Goal: Communication & Community: Share content

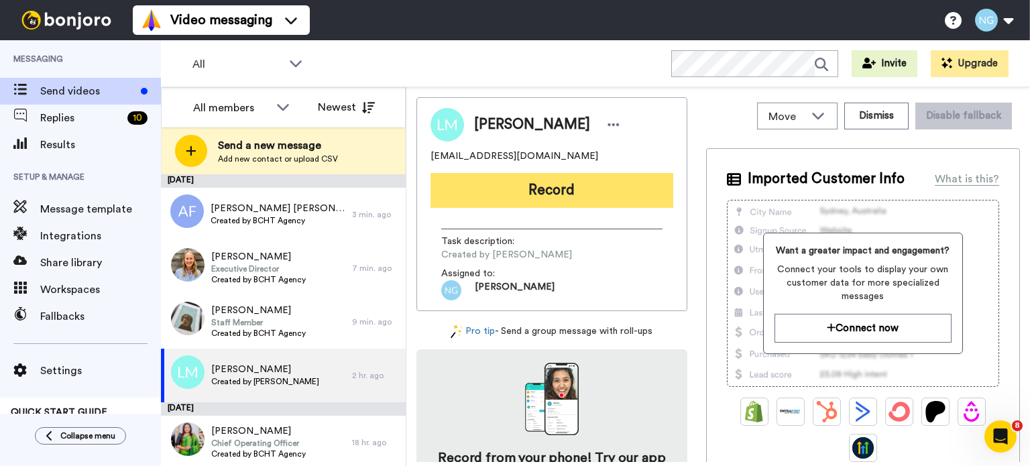
click at [628, 203] on button "Record" at bounding box center [551, 190] width 243 height 35
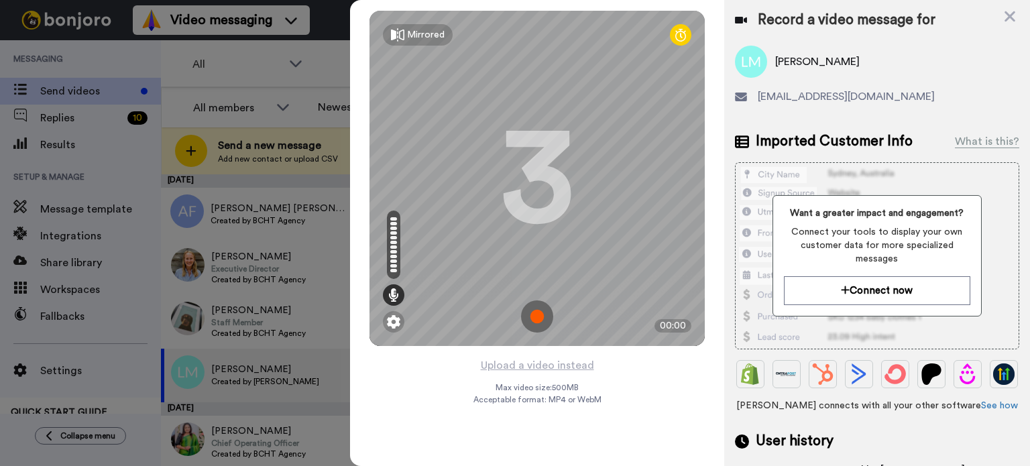
click at [537, 320] on img at bounding box center [537, 316] width 32 height 32
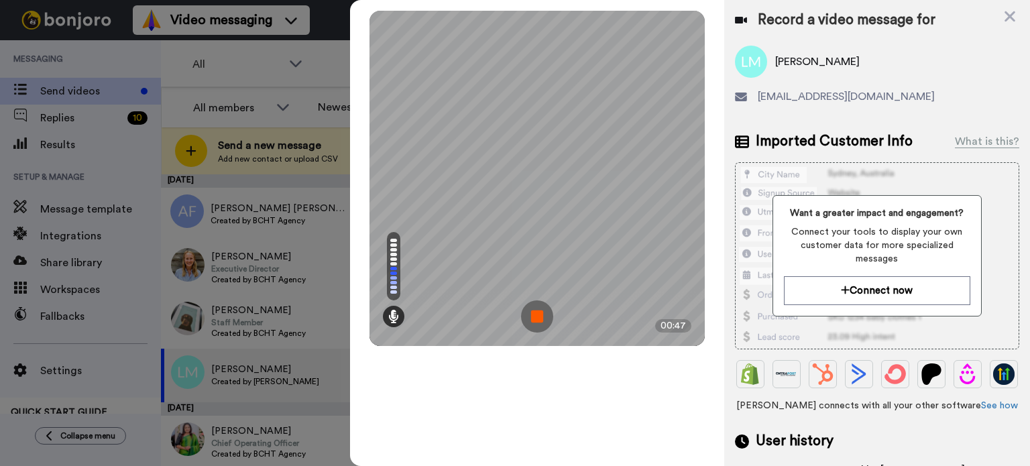
click at [537, 320] on img at bounding box center [537, 316] width 32 height 32
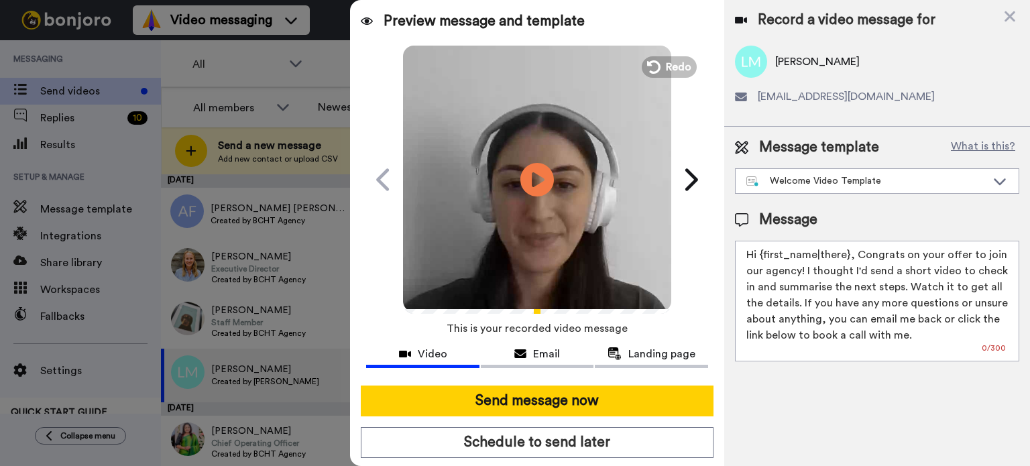
click at [601, 133] on video at bounding box center [537, 178] width 268 height 268
drag, startPoint x: 762, startPoint y: 255, endPoint x: 845, endPoint y: 246, distance: 83.7
click at [845, 246] on textarea "Hi {first_name|there}, Congrats on your offer to join our agency! I thought I'd…" at bounding box center [877, 301] width 284 height 121
click at [856, 286] on textarea "Hi Liam, Congrats on your offer to join our agency! I thought I'd send a short …" at bounding box center [877, 301] width 284 height 121
type textarea "Hi Liam, Congrats on your offer to join our agency! I thought I'd send a short …"
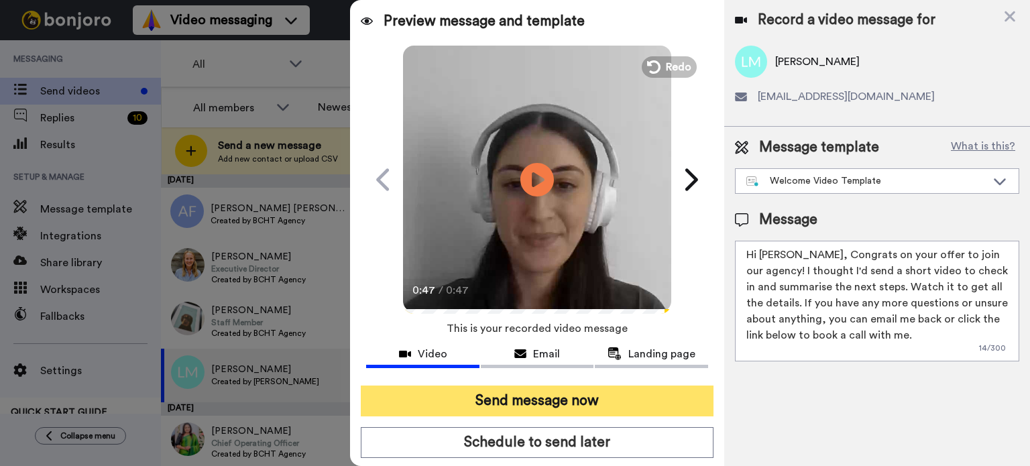
click at [607, 401] on button "Send message now" at bounding box center [537, 401] width 353 height 31
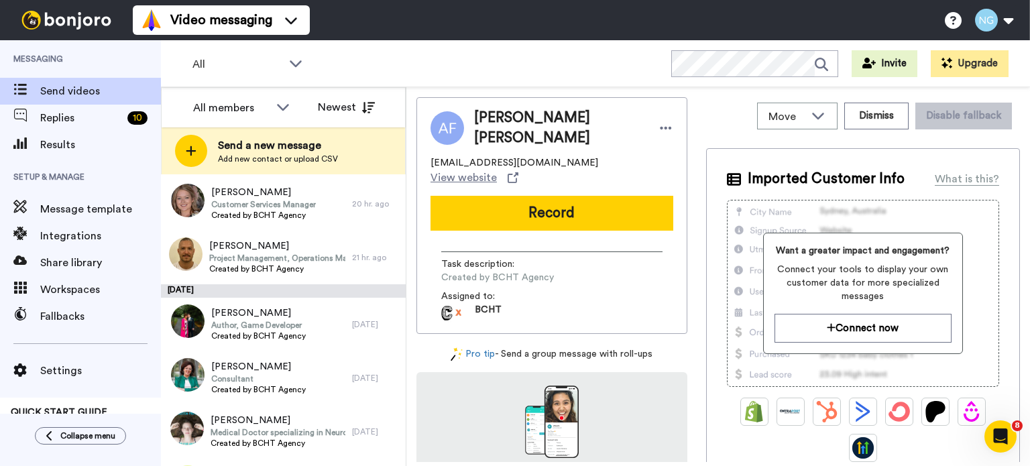
scroll to position [874, 0]
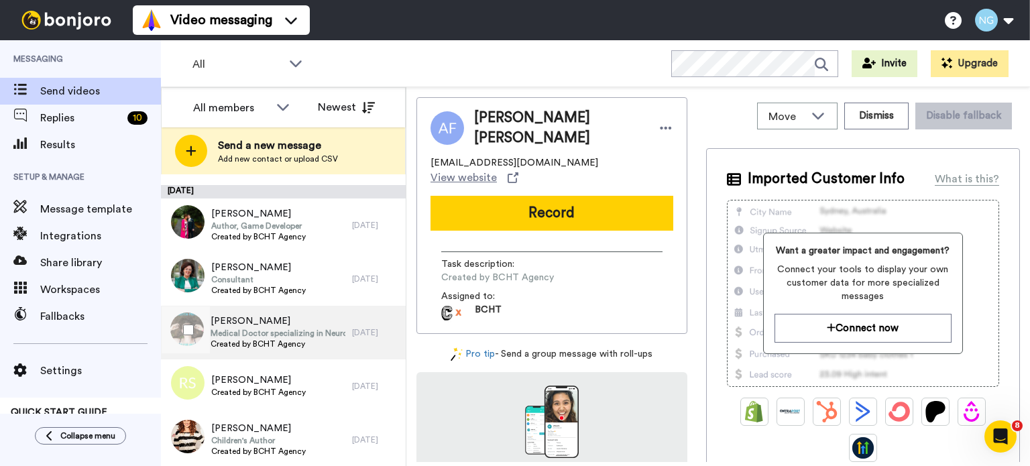
click at [277, 355] on div "[PERSON_NAME] Medical Doctor specializing in Neuro-Oncology Created by BCHT Age…" at bounding box center [256, 333] width 191 height 54
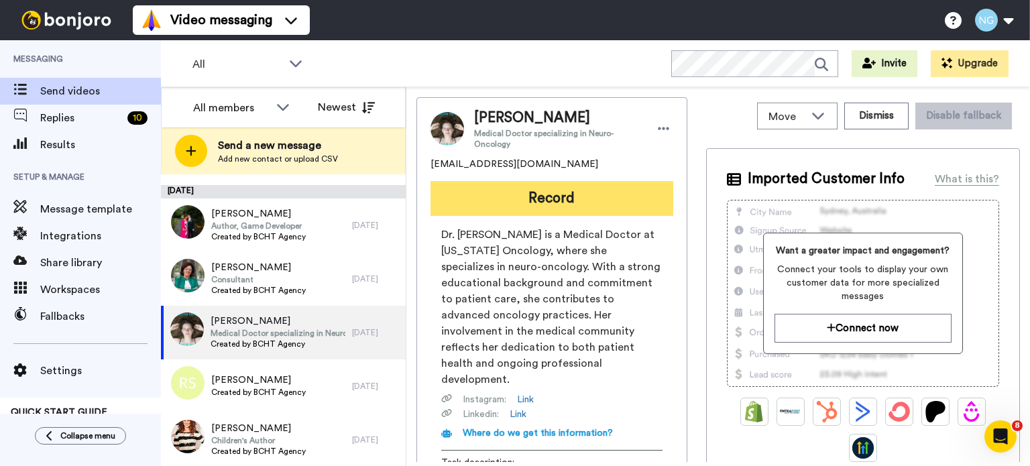
click at [512, 183] on button "Record" at bounding box center [551, 198] width 243 height 35
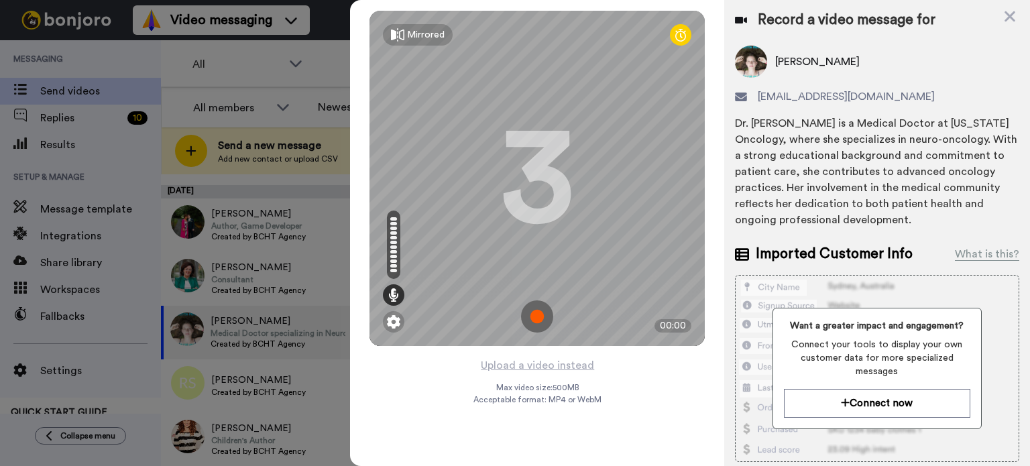
click at [533, 314] on img at bounding box center [537, 316] width 32 height 32
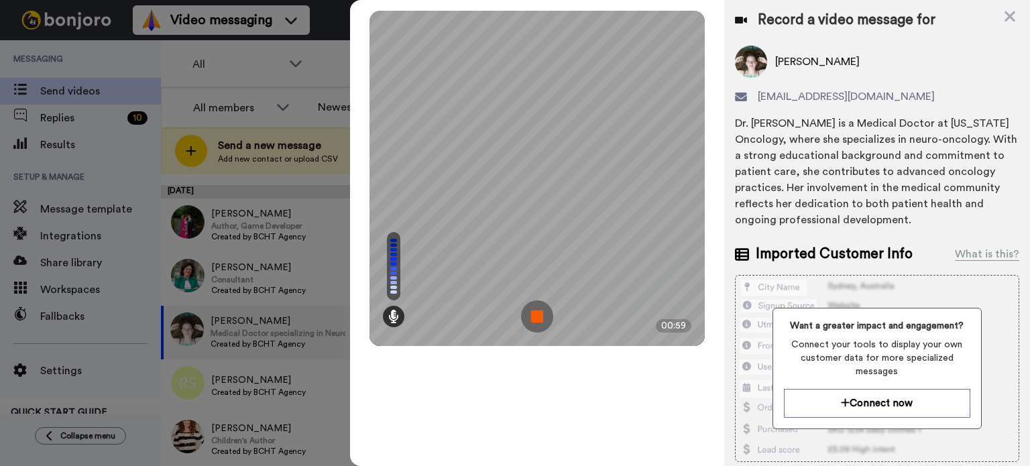
click at [533, 314] on img at bounding box center [537, 316] width 32 height 32
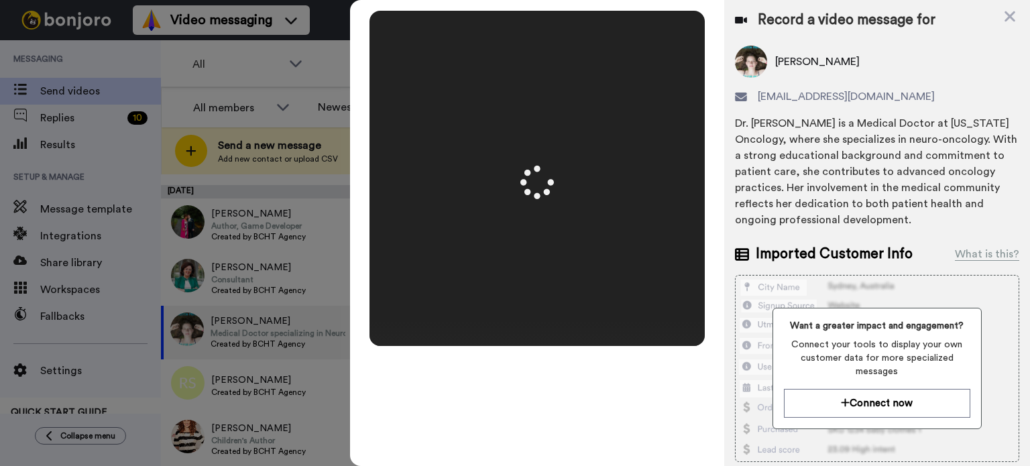
click at [561, 97] on video at bounding box center [537, 178] width 670 height 335
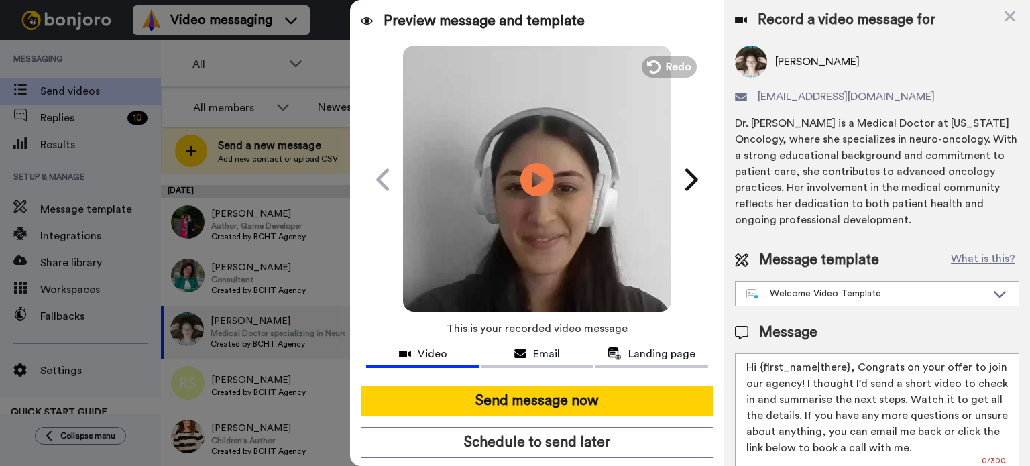
click at [561, 97] on video at bounding box center [537, 178] width 268 height 268
drag, startPoint x: 757, startPoint y: 367, endPoint x: 853, endPoint y: 367, distance: 96.5
click at [853, 367] on textarea "Hi {first_name|there}, Congrats on your offer to join our agency! I thought I'd…" at bounding box center [877, 413] width 284 height 121
click at [866, 369] on textarea "Hi Rebecca, Congrats on your offer to join our agency! I thought I'd send a sho…" at bounding box center [877, 413] width 284 height 121
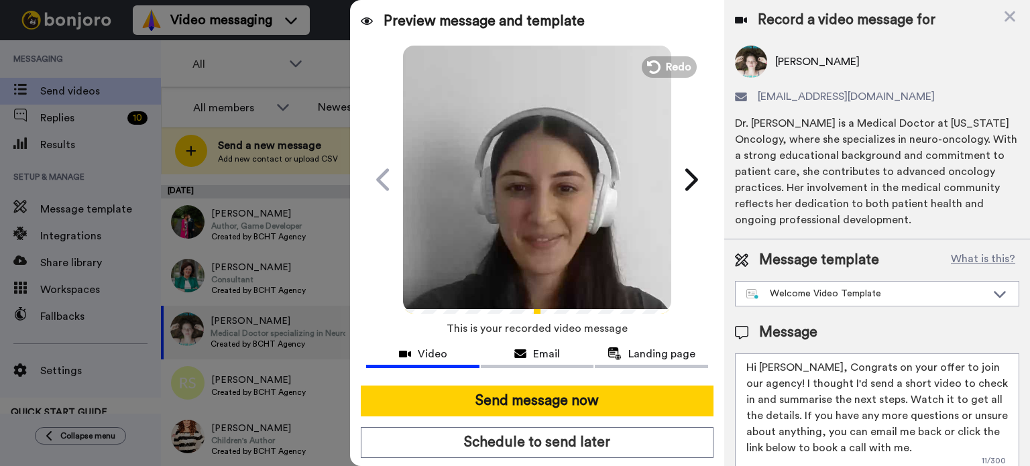
click at [866, 369] on textarea "Hi Rebecca, Congrats on your offer to join our agency! I thought I'd send a sho…" at bounding box center [877, 413] width 284 height 121
click at [882, 368] on textarea "Hi Rebecca, Congrats on your offer to join our agency! I thought I'd send a sho…" at bounding box center [877, 413] width 284 height 121
type textarea "Hi Rebecca, Congrats on Lily's offer to join our agency! I thought I'd send a s…"
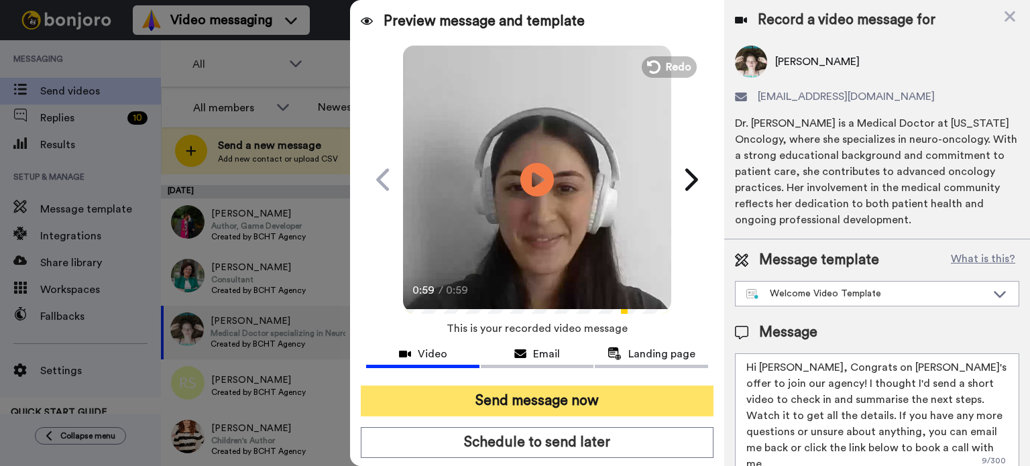
click at [508, 404] on button "Send message now" at bounding box center [537, 401] width 353 height 31
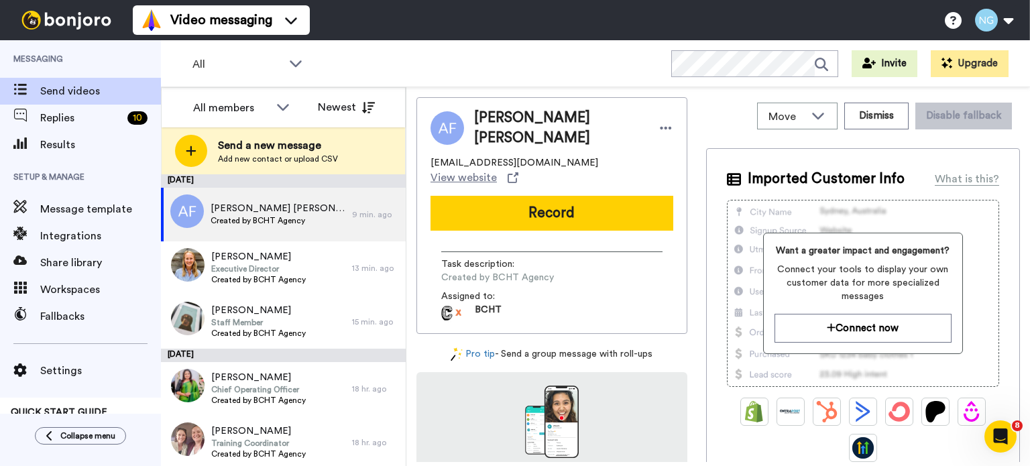
click at [286, 126] on div "All members All members Ela Guclu Gab Jarry Jessica MacMillan BCHT Agency Natas…" at bounding box center [283, 107] width 243 height 40
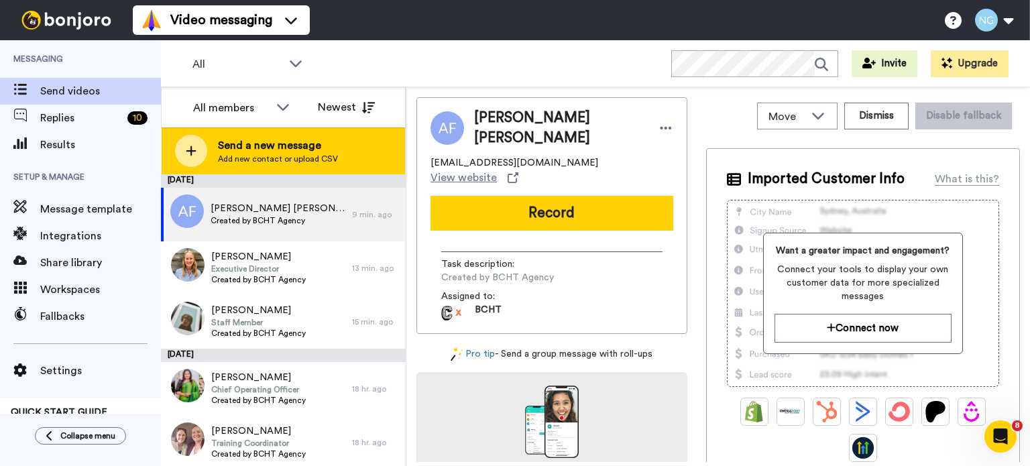
click at [290, 143] on span "Send a new message" at bounding box center [278, 145] width 120 height 16
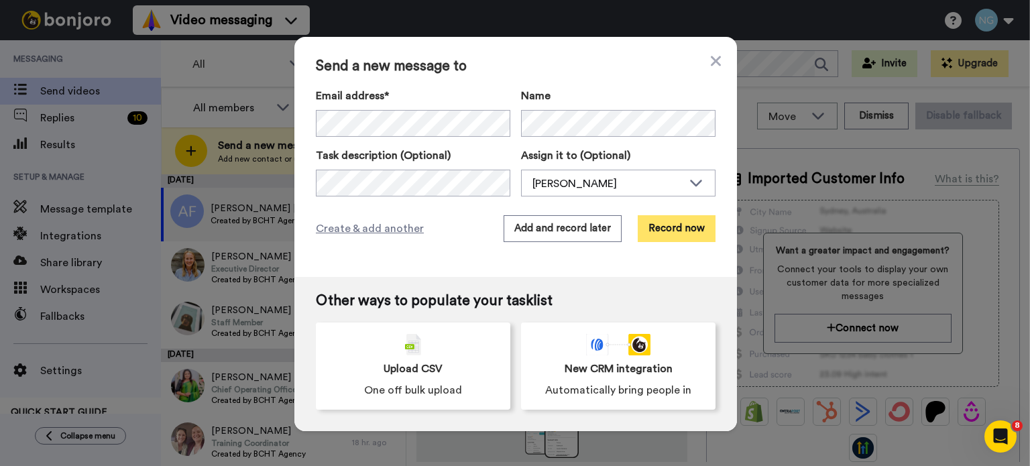
click at [681, 231] on button "Record now" at bounding box center [677, 228] width 78 height 27
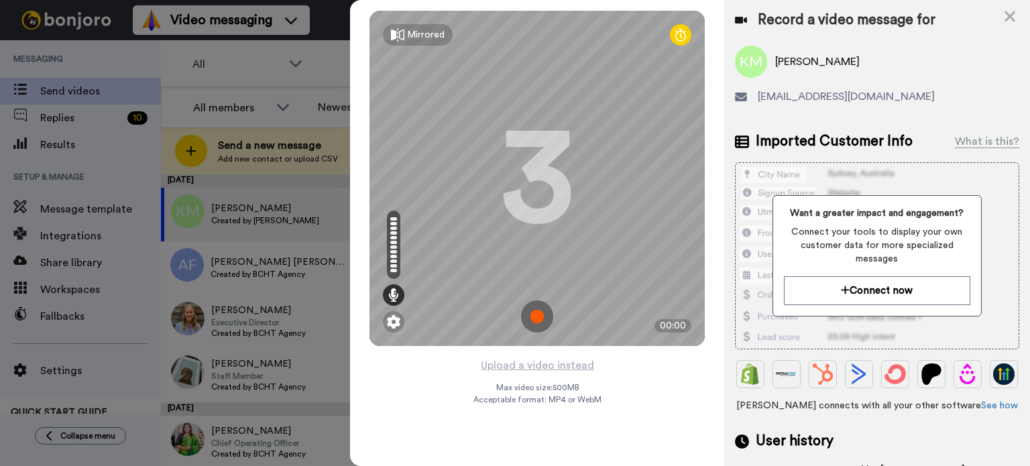
click at [536, 314] on img at bounding box center [537, 316] width 32 height 32
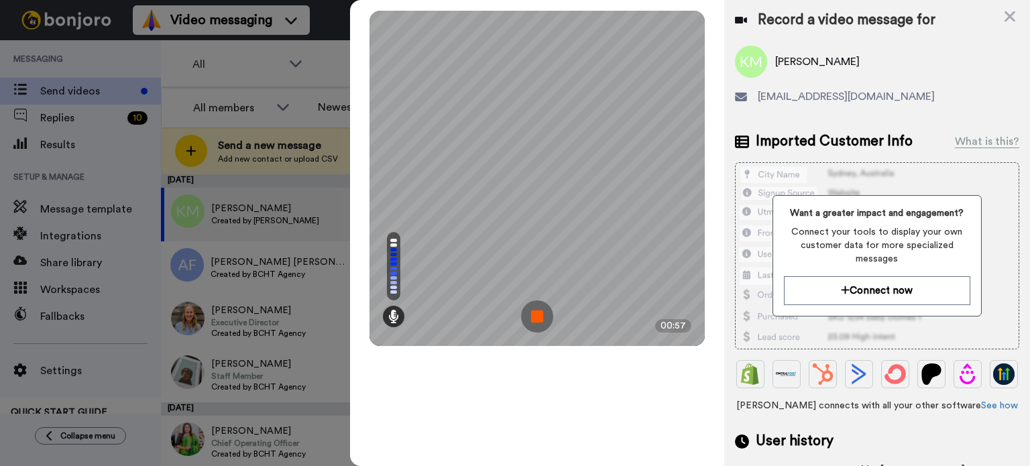
click at [536, 314] on img at bounding box center [537, 316] width 32 height 32
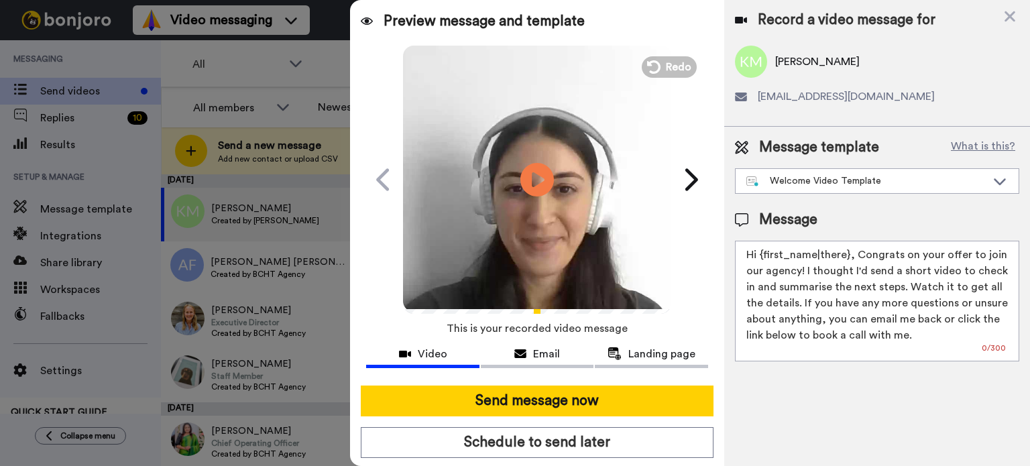
click at [624, 136] on video at bounding box center [537, 178] width 268 height 268
drag, startPoint x: 760, startPoint y: 259, endPoint x: 845, endPoint y: 246, distance: 86.9
click at [845, 246] on textarea "Hi {first_name|there}, Congrats on your offer to join our agency! I thought I'd…" at bounding box center [877, 301] width 284 height 121
click at [870, 253] on textarea "Hi Kristy, Congrats on your offer to join our agency! I thought I'd send a shor…" at bounding box center [877, 301] width 284 height 121
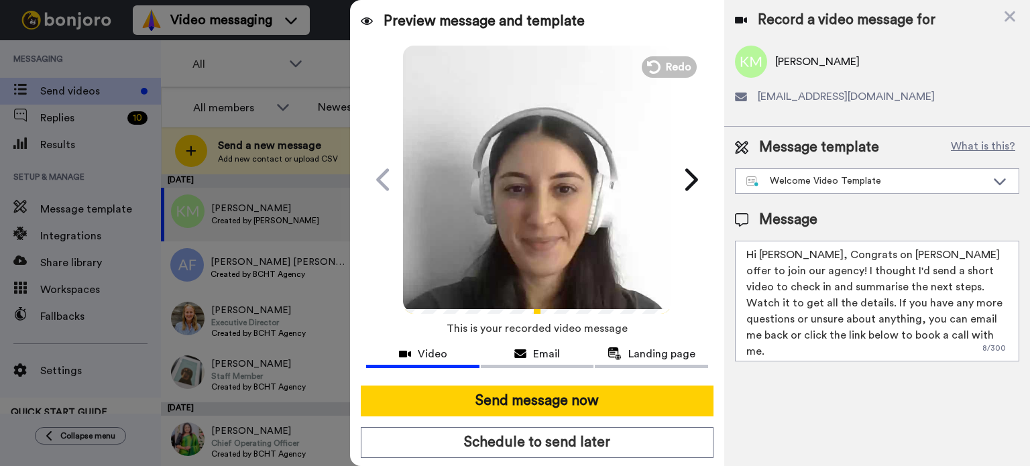
type textarea "Hi Kristy, Congrats on Frazer's offer to join our agency! I thought I'd send a …"
click at [554, 424] on div "Send message now Schedule to send later Use optimised sending" at bounding box center [537, 437] width 374 height 125
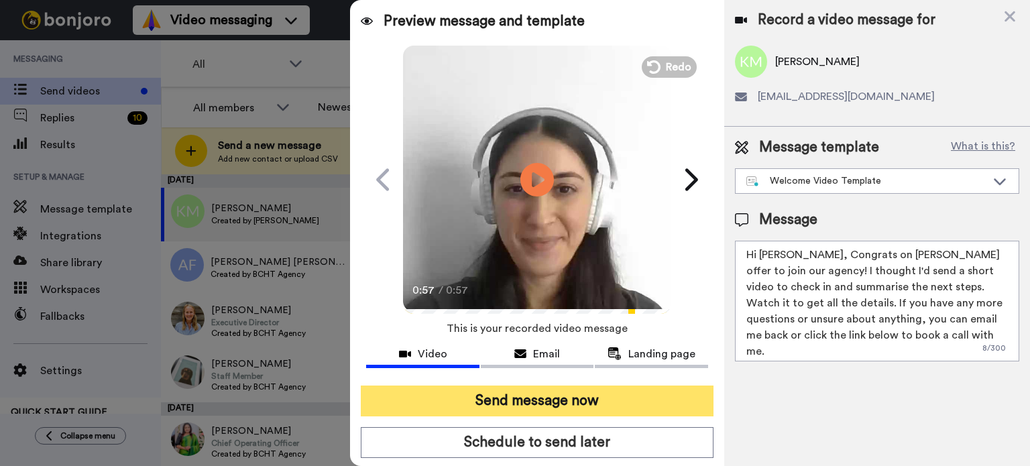
click at [548, 413] on button "Send message now" at bounding box center [537, 401] width 353 height 31
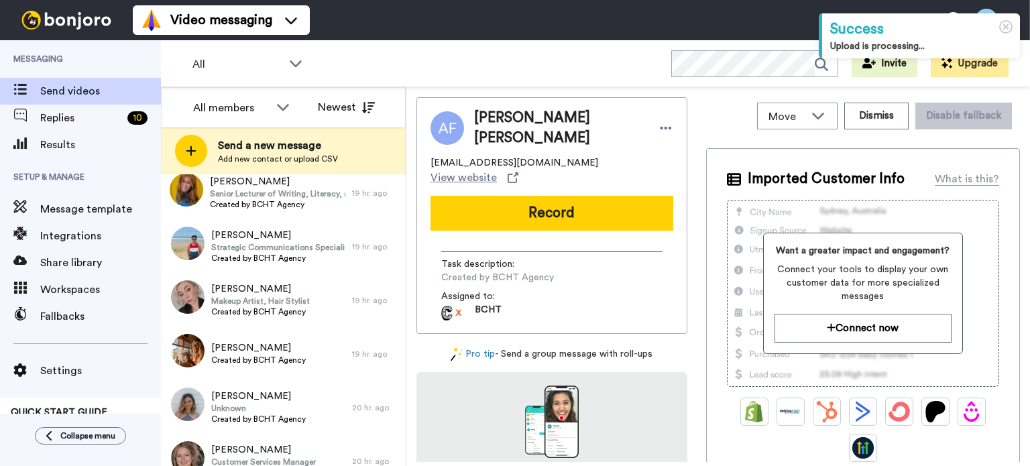
scroll to position [821, 0]
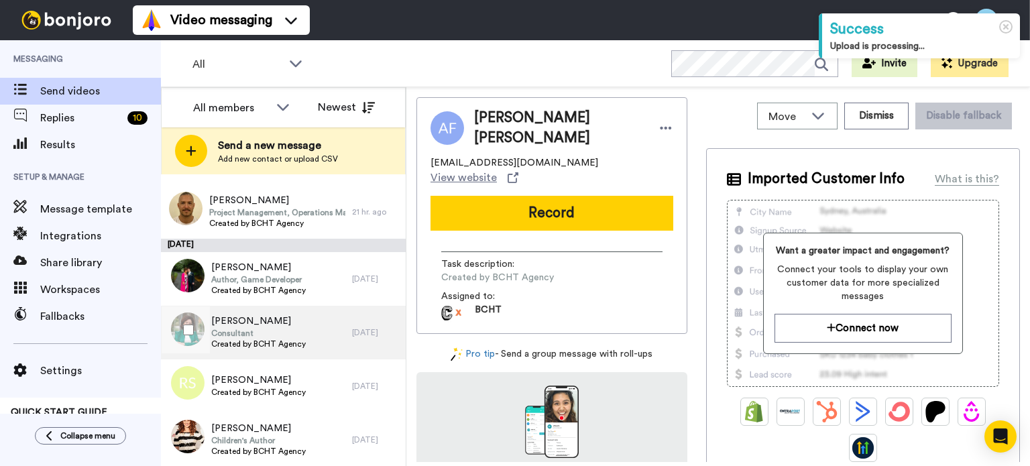
click at [296, 329] on span "Consultant" at bounding box center [258, 333] width 95 height 11
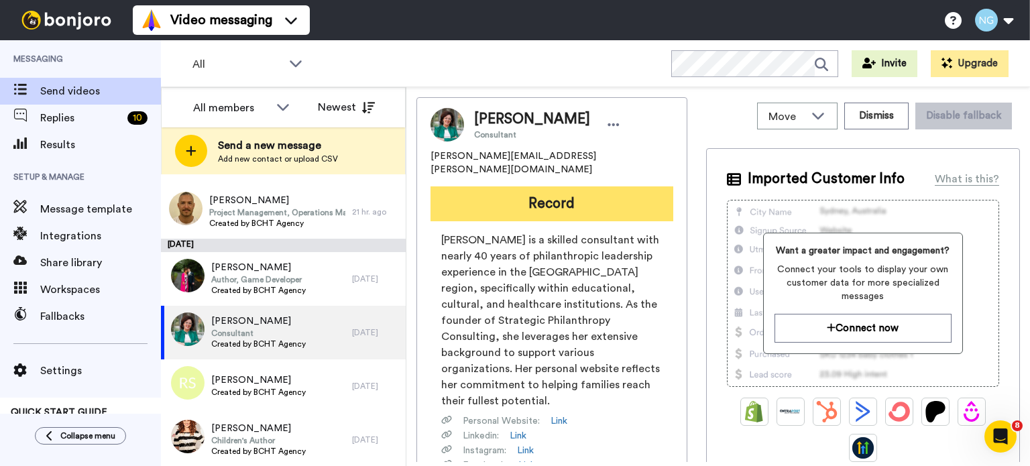
click at [527, 202] on button "Record" at bounding box center [551, 203] width 243 height 35
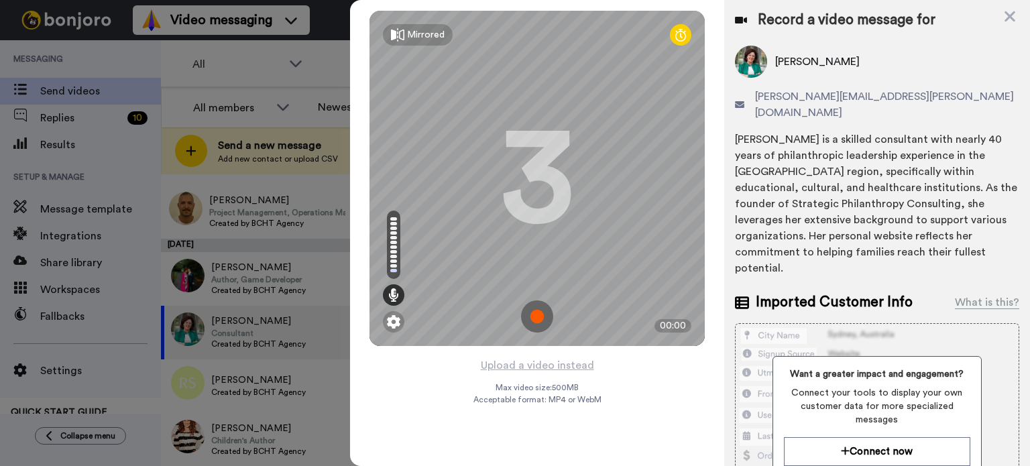
click at [541, 310] on img at bounding box center [537, 316] width 32 height 32
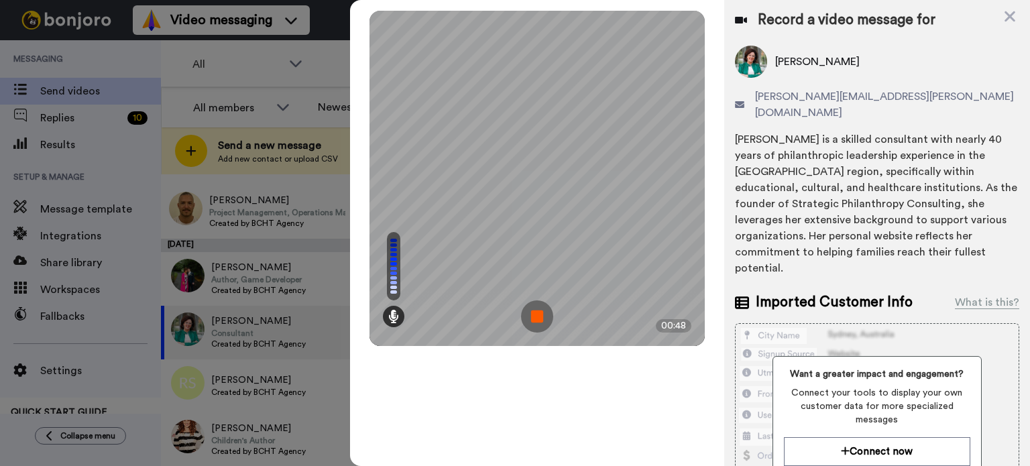
click at [541, 310] on img at bounding box center [537, 316] width 32 height 32
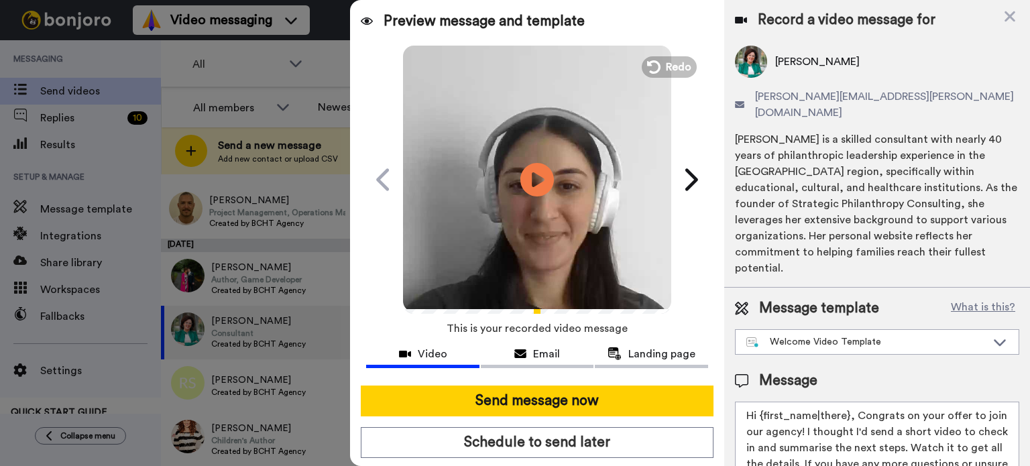
click at [532, 219] on video at bounding box center [537, 178] width 268 height 268
drag, startPoint x: 763, startPoint y: 388, endPoint x: 846, endPoint y: 380, distance: 83.5
click at [846, 402] on textarea "Hi {first_name|there}, Congrats on your offer to join our agency! I thought I'd…" at bounding box center [877, 462] width 284 height 121
click at [865, 402] on textarea "Hi Holly, Congrats on your offer to join our agency! I thought I'd send a short…" at bounding box center [877, 462] width 284 height 121
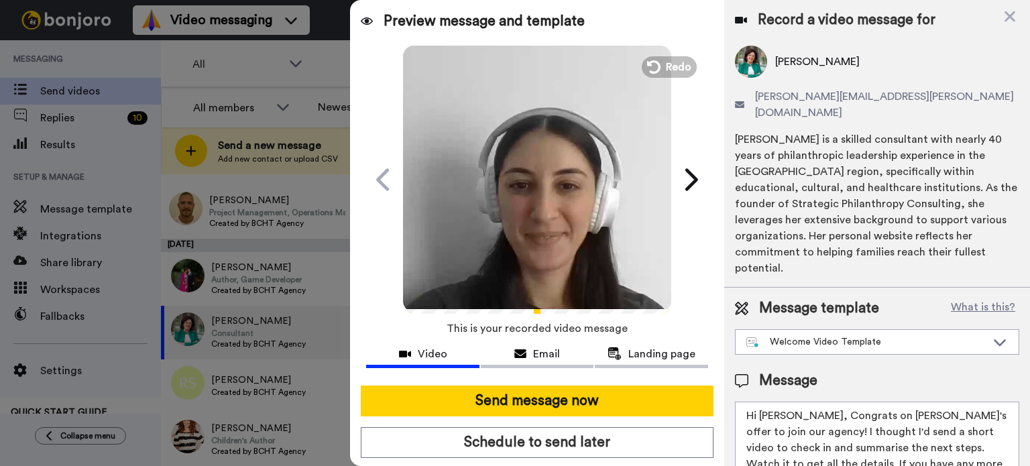
type textarea "Hi Holly, Congrats on Alfie's offer to join our agency! I thought I'd send a sh…"
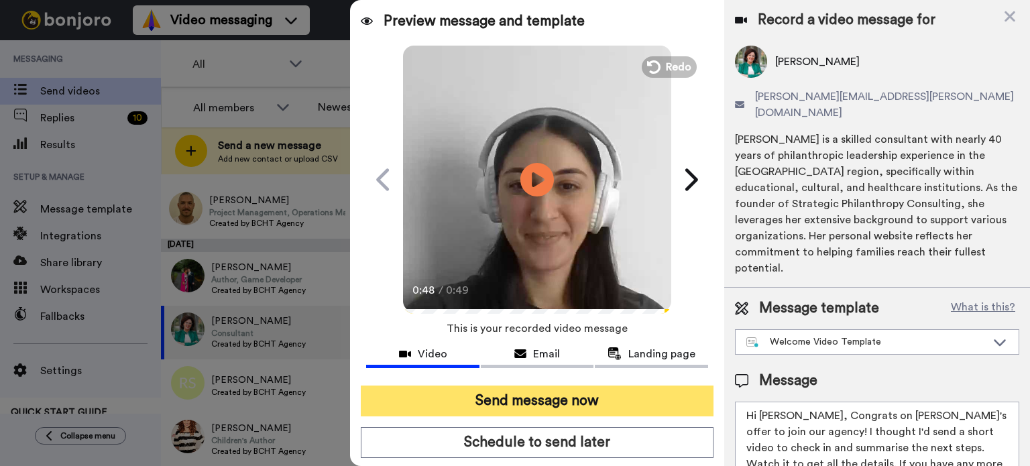
click at [601, 401] on button "Send message now" at bounding box center [537, 401] width 353 height 31
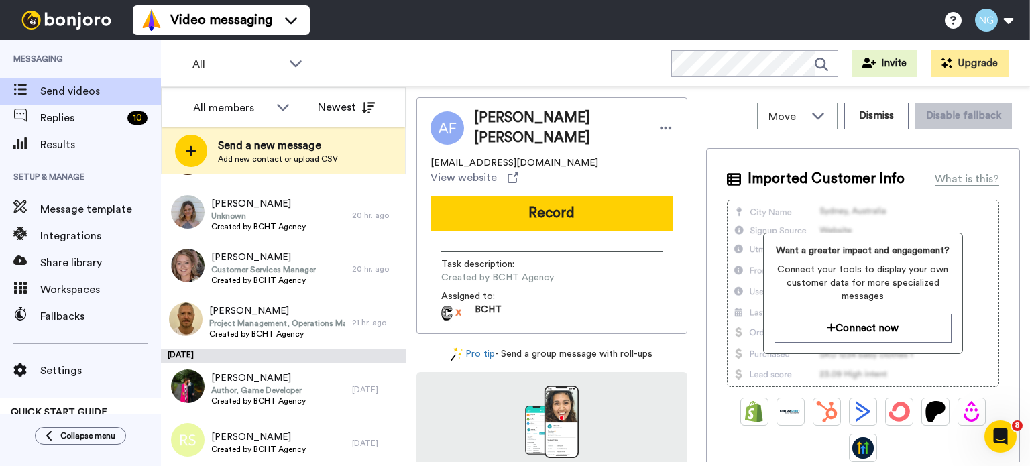
scroll to position [767, 0]
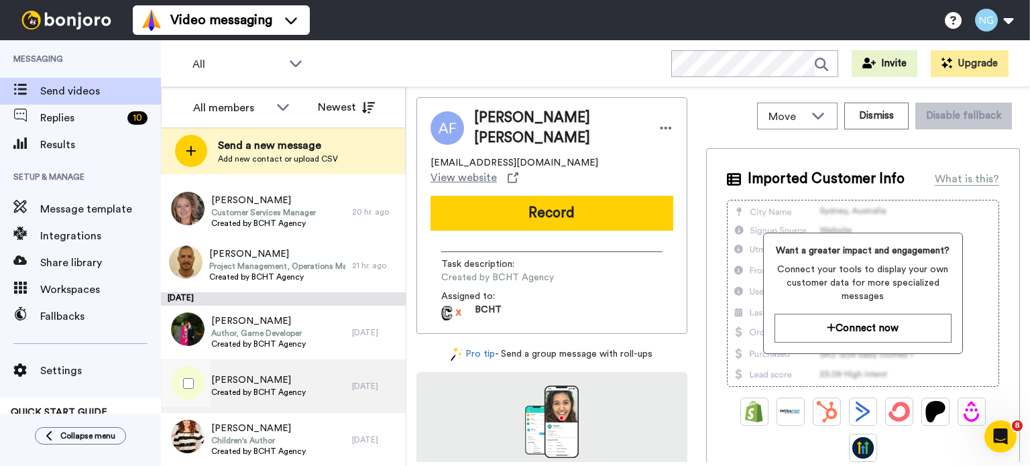
click at [276, 393] on span "Created by BCHT Agency" at bounding box center [258, 392] width 95 height 11
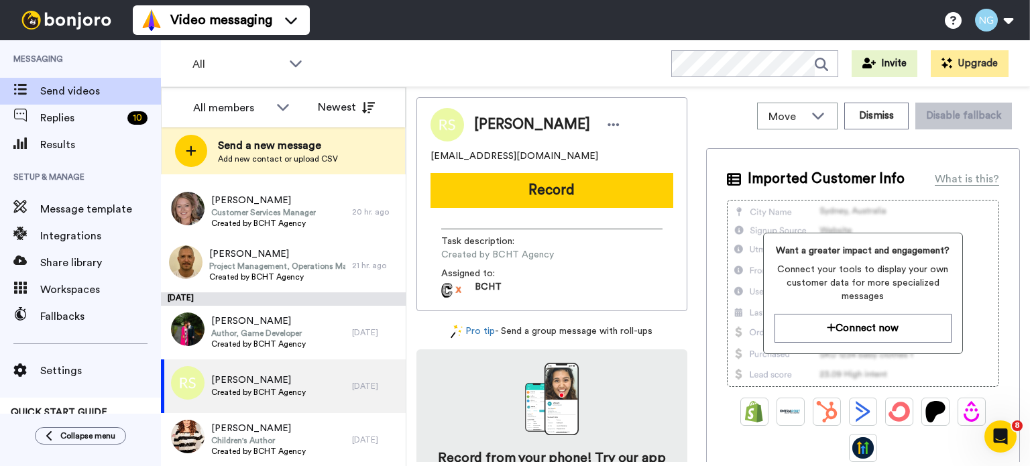
click at [585, 208] on div "Ruth Stig rjstig@hotmail.com Record Task description : Created by BCHT Agency A…" at bounding box center [551, 204] width 271 height 214
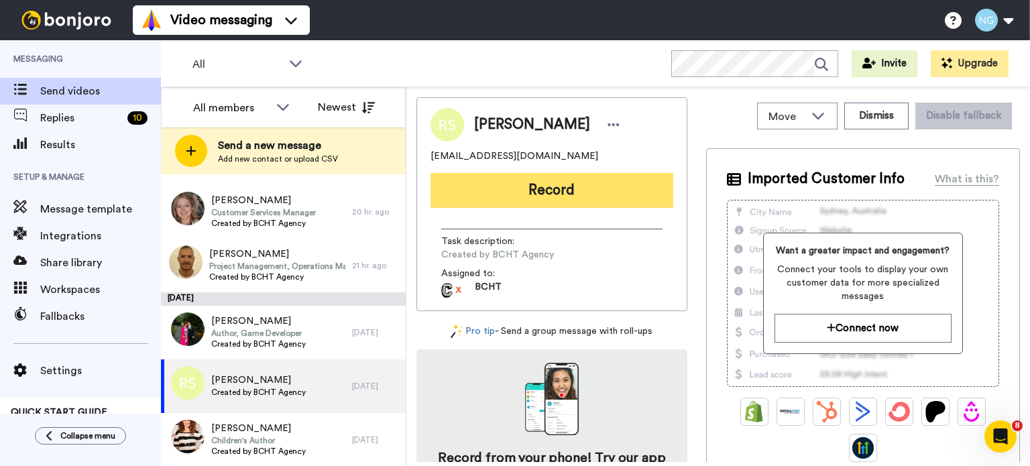
click at [573, 201] on button "Record" at bounding box center [551, 190] width 243 height 35
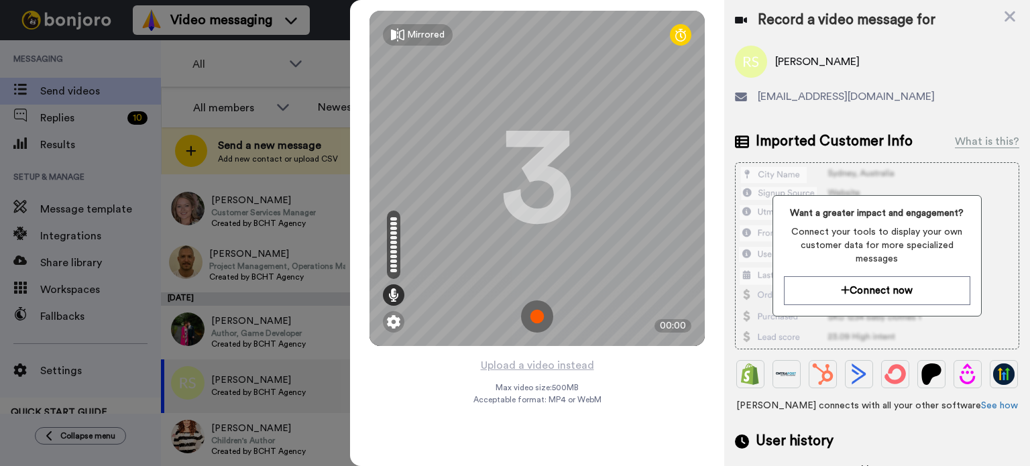
click at [532, 320] on img at bounding box center [537, 316] width 32 height 32
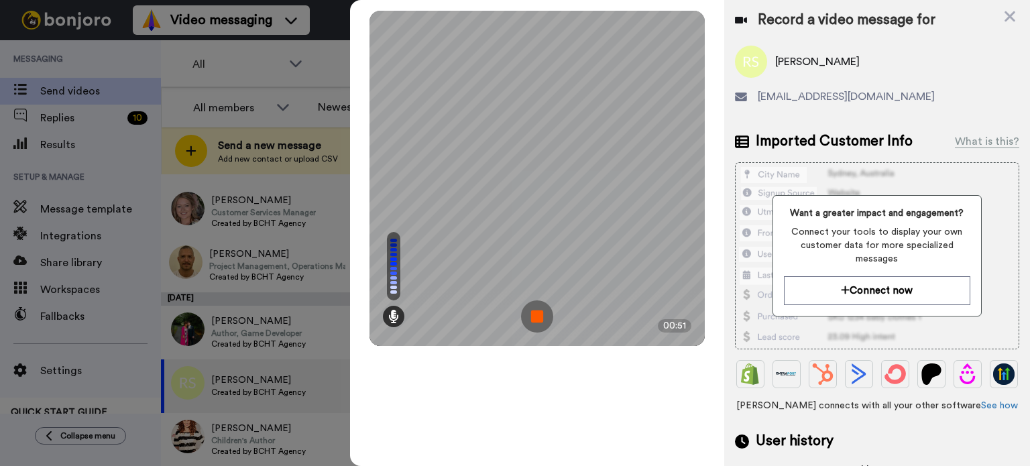
click at [532, 320] on img at bounding box center [537, 316] width 32 height 32
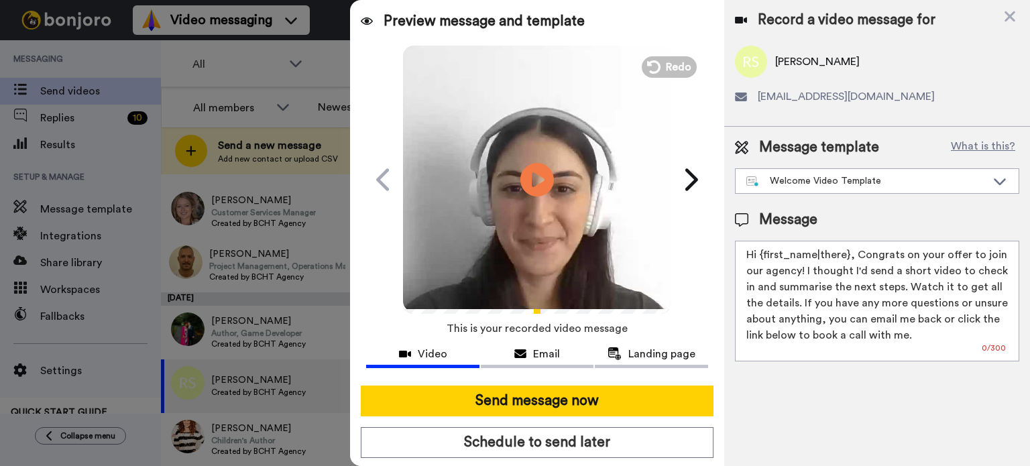
click at [564, 202] on video at bounding box center [537, 178] width 268 height 268
drag, startPoint x: 761, startPoint y: 254, endPoint x: 845, endPoint y: 249, distance: 84.0
click at [845, 249] on textarea "Hi {first_name|there}, Congrats on your offer to join our agency! I thought I'd…" at bounding box center [877, 301] width 284 height 121
click at [861, 255] on textarea "Hi Ruth, Congrats on your offer to join our agency! I thought I'd send a short …" at bounding box center [877, 301] width 284 height 121
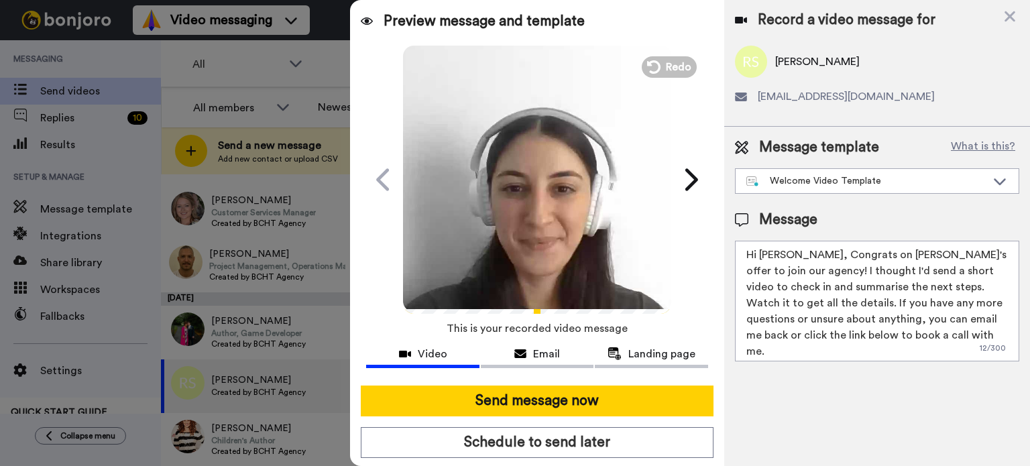
type textarea "Hi Ruth, Congrats on Ella's offer to join our agency! I thought I'd send a shor…"
click at [581, 416] on div "Send message now Schedule to send later Use optimised sending" at bounding box center [537, 437] width 374 height 125
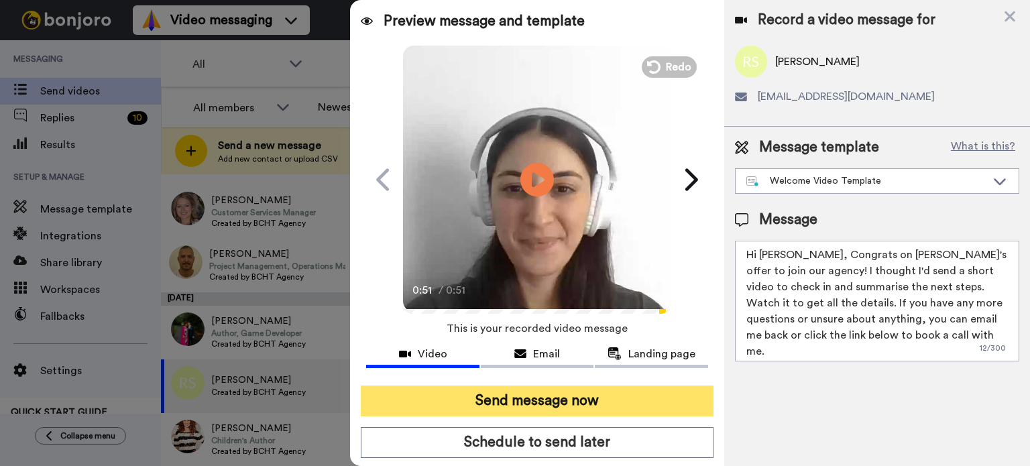
click at [571, 409] on button "Send message now" at bounding box center [537, 401] width 353 height 31
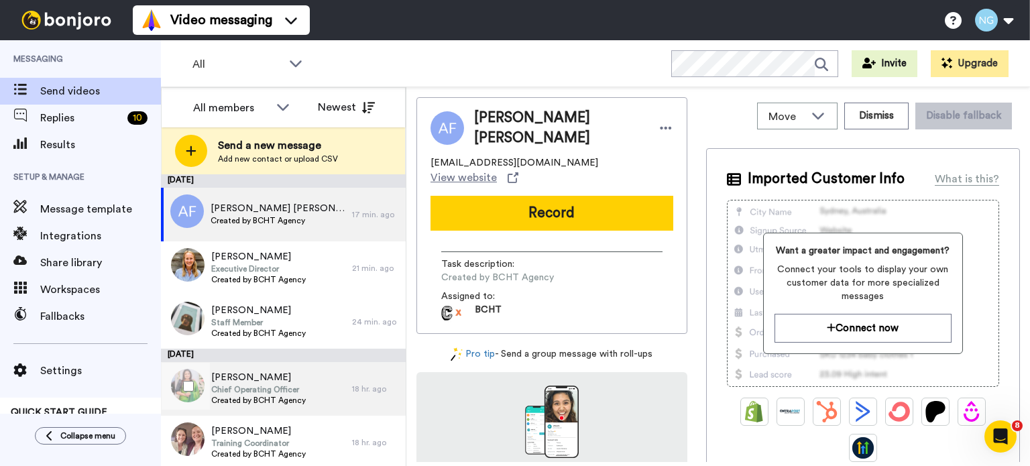
click at [314, 386] on div "[PERSON_NAME] Chief Operating Officer Created by BCHT Agency" at bounding box center [256, 389] width 191 height 54
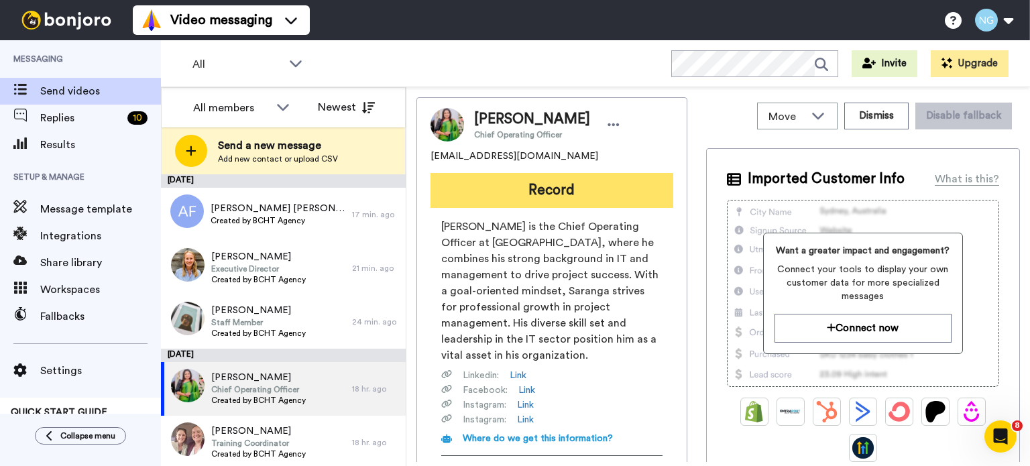
click at [531, 181] on button "Record" at bounding box center [551, 190] width 243 height 35
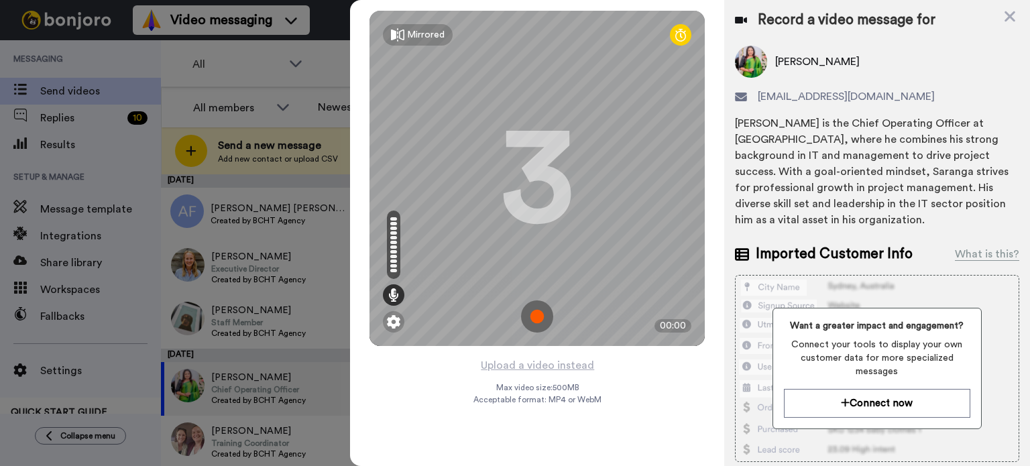
click at [548, 325] on img at bounding box center [537, 316] width 32 height 32
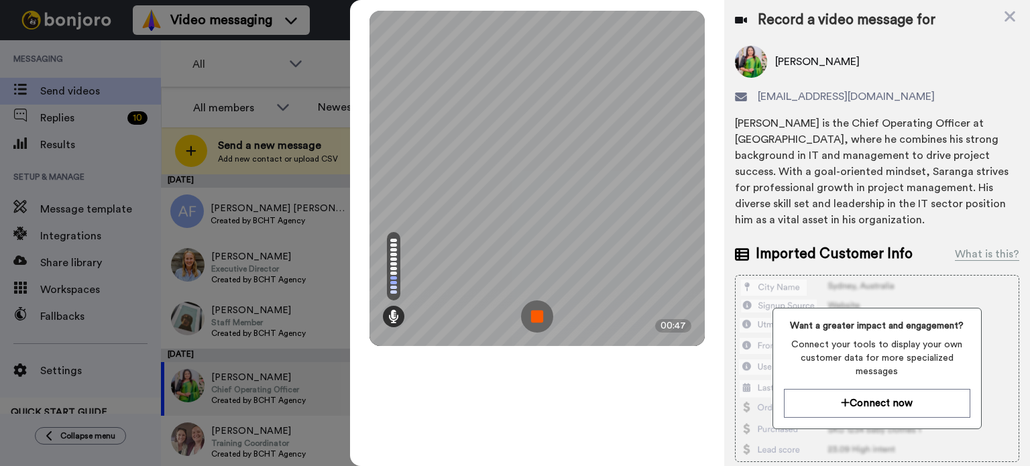
click at [547, 324] on img at bounding box center [537, 316] width 32 height 32
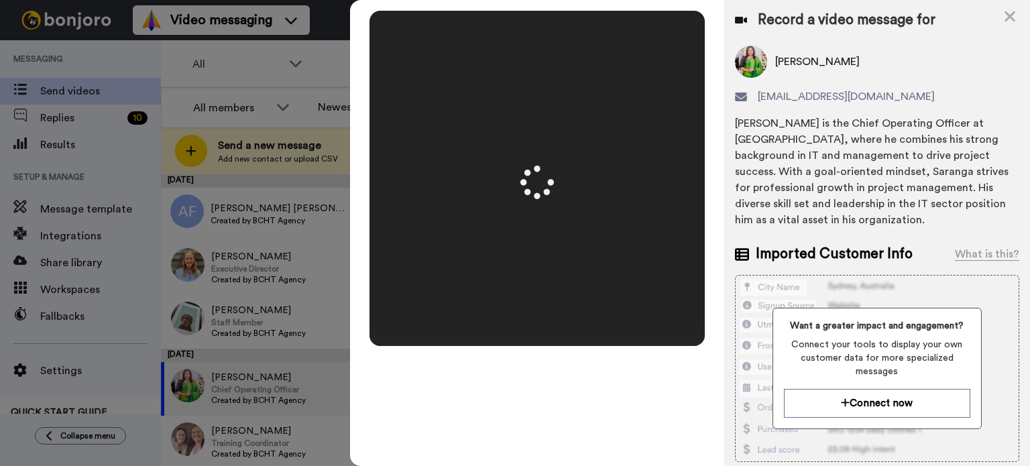
click at [491, 125] on video at bounding box center [537, 178] width 670 height 335
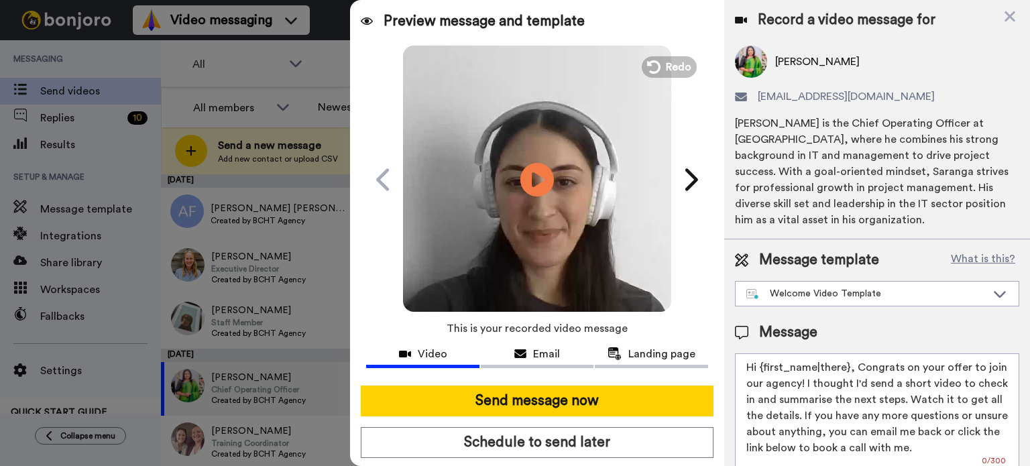
click at [491, 125] on video at bounding box center [537, 178] width 268 height 268
drag, startPoint x: 760, startPoint y: 365, endPoint x: 851, endPoint y: 365, distance: 91.9
click at [851, 365] on textarea "Hi {first_name|there}, Congrats on your offer to join our agency! I thought I'd…" at bounding box center [877, 413] width 284 height 121
click at [868, 363] on textarea "Hi Saranga, Congrats on your offer to join our agency! I thought I'd send a sho…" at bounding box center [877, 413] width 284 height 121
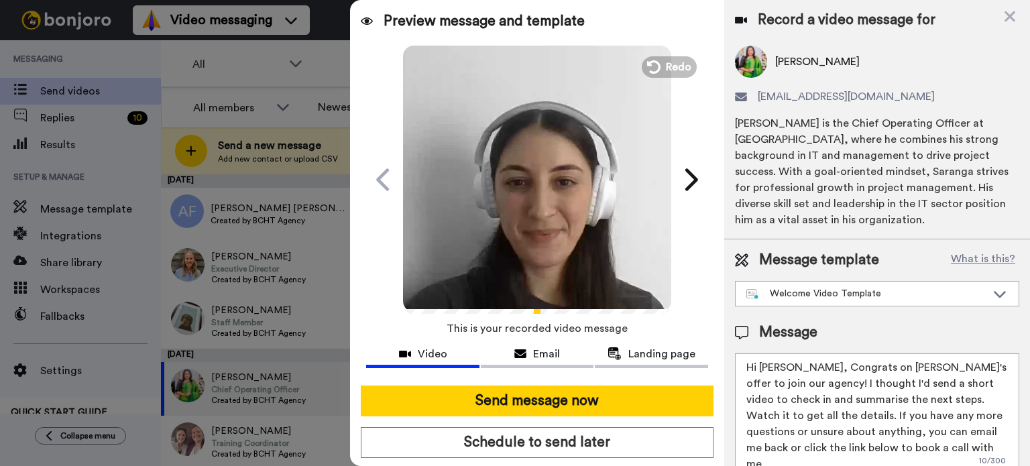
type textarea "Hi Saranga, Congrats on Rui's offer to join our agency! I thought I'd send a sh…"
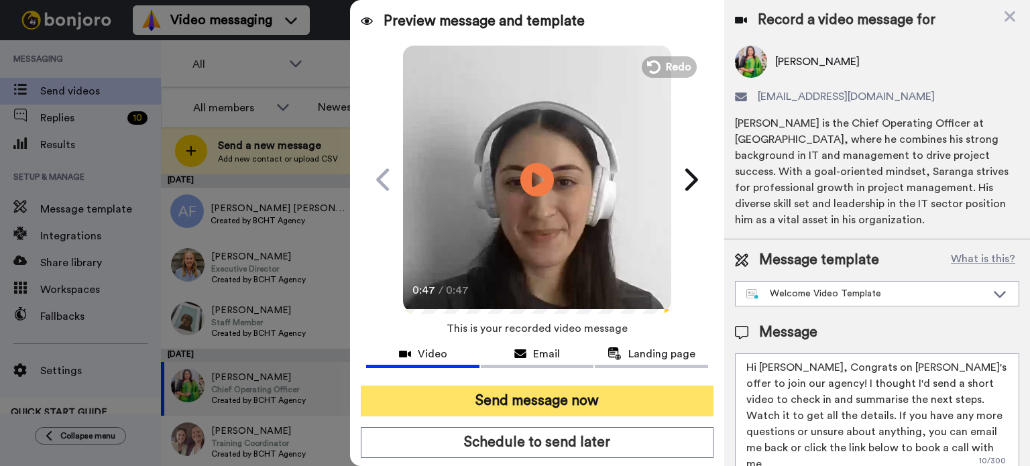
click at [613, 404] on button "Send message now" at bounding box center [537, 401] width 353 height 31
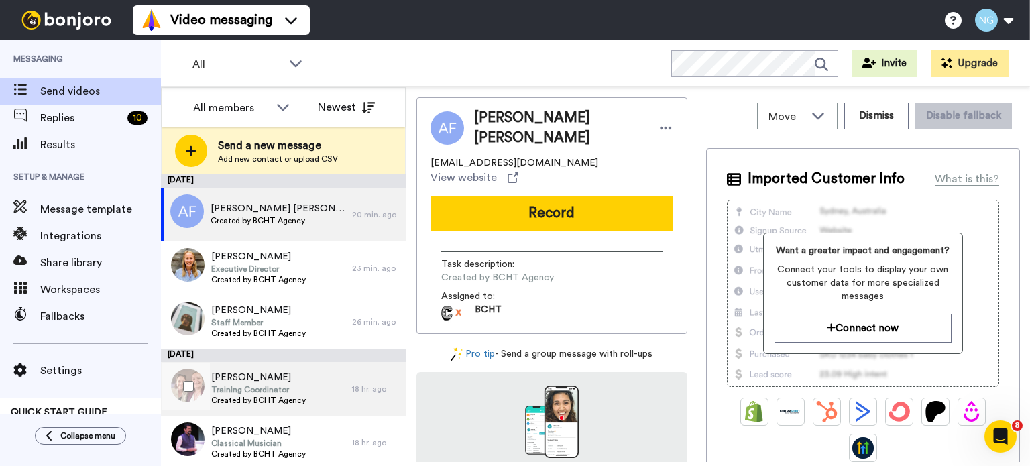
click at [306, 375] on div "[PERSON_NAME] Training Coordinator Created by BCHT Agency" at bounding box center [256, 389] width 191 height 54
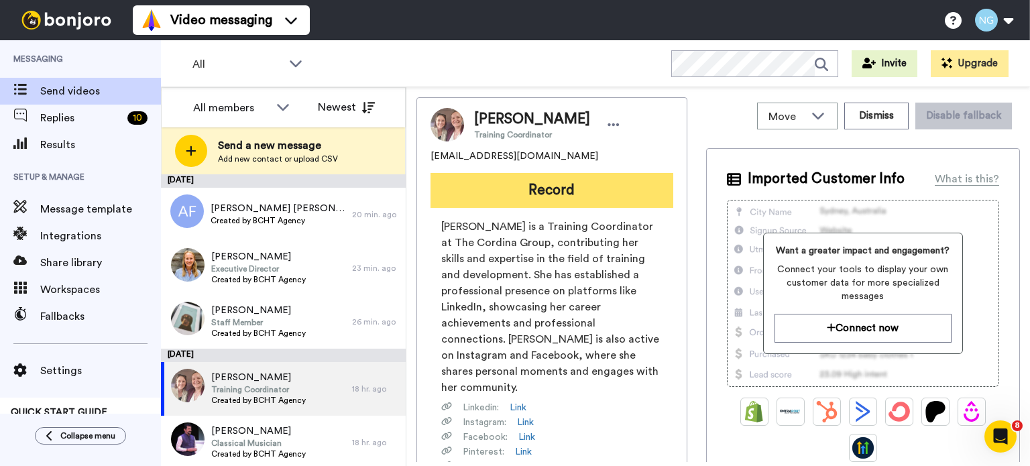
click at [570, 195] on button "Record" at bounding box center [551, 190] width 243 height 35
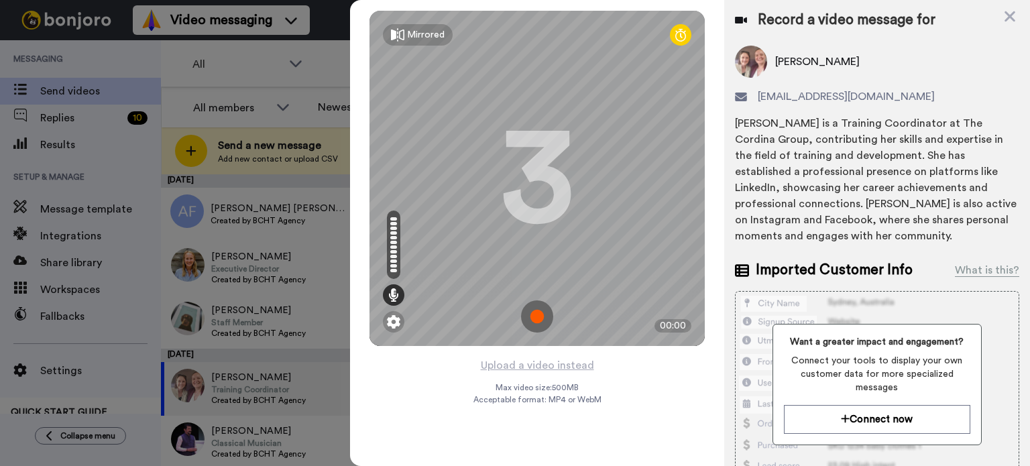
click at [543, 314] on img at bounding box center [537, 316] width 32 height 32
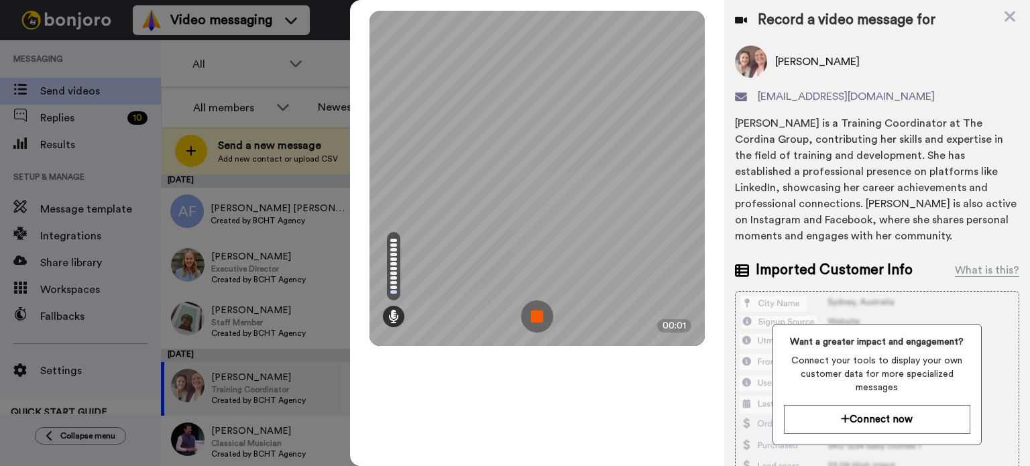
click at [543, 314] on img at bounding box center [537, 316] width 32 height 32
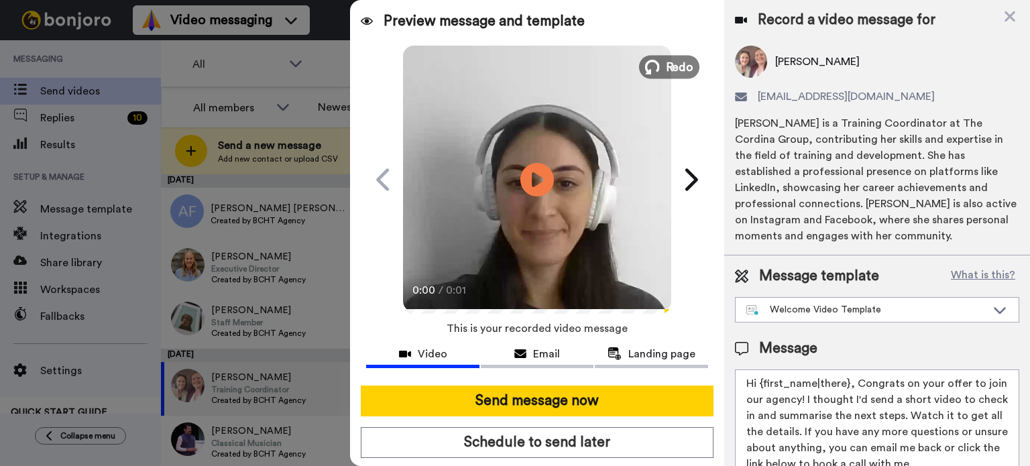
click at [667, 64] on span "Redo" at bounding box center [680, 66] width 28 height 17
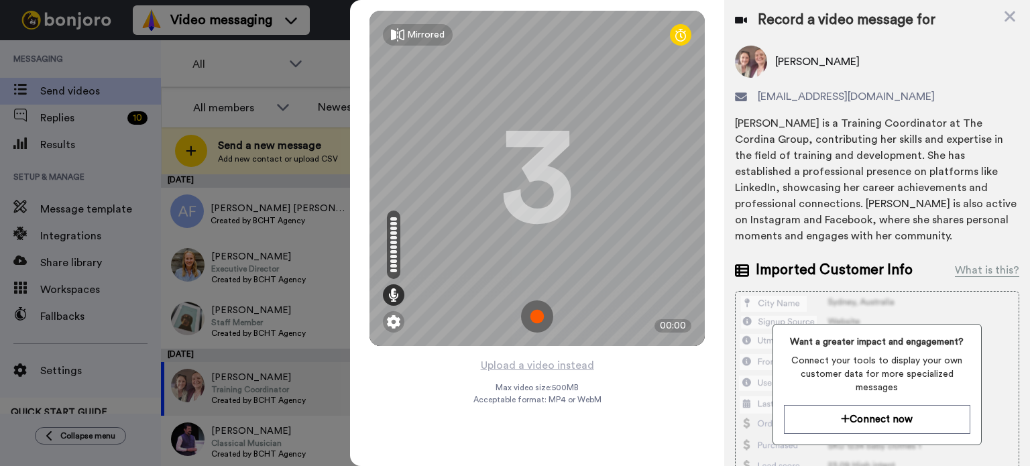
click at [537, 318] on img at bounding box center [537, 316] width 32 height 32
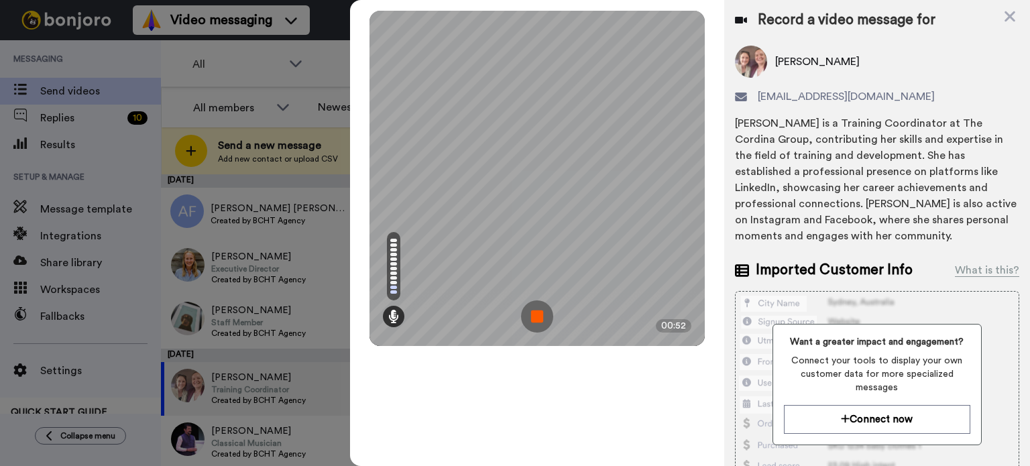
click at [537, 313] on img at bounding box center [537, 316] width 32 height 32
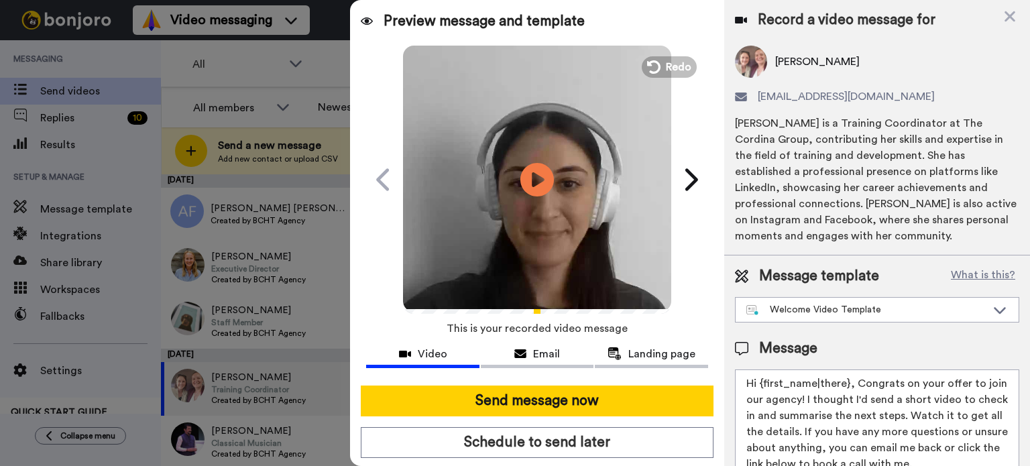
click at [481, 159] on video at bounding box center [537, 178] width 268 height 268
drag, startPoint x: 760, startPoint y: 386, endPoint x: 847, endPoint y: 386, distance: 87.2
click at [847, 386] on textarea "Hi {first_name|there}, Congrats on your offer to join our agency! I thought I'd…" at bounding box center [877, 429] width 284 height 121
click at [867, 386] on textarea "Hi [PERSON_NAME], Congrats on your offer to join our agency! I thought I'd send…" at bounding box center [877, 429] width 284 height 121
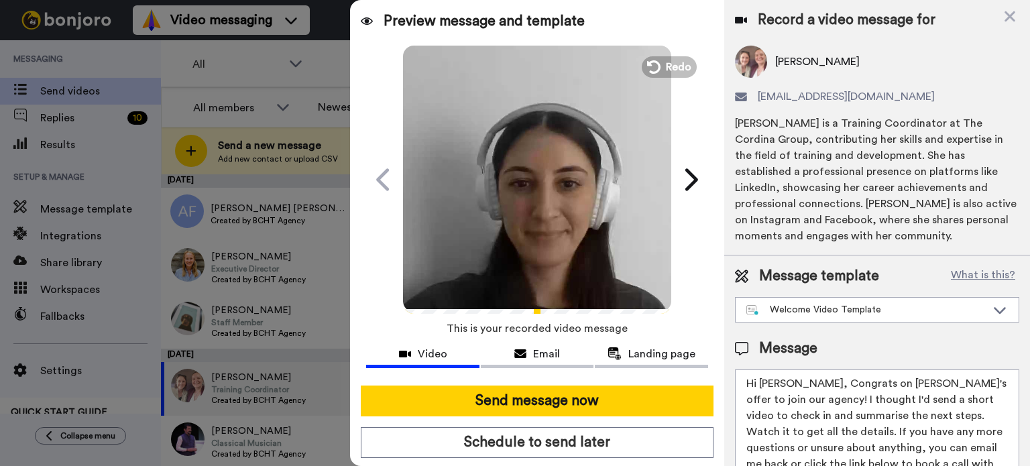
type textarea "Hi [PERSON_NAME], Congrats on [PERSON_NAME]'s offer to join our agency! I thoug…"
click at [568, 233] on video at bounding box center [537, 178] width 268 height 268
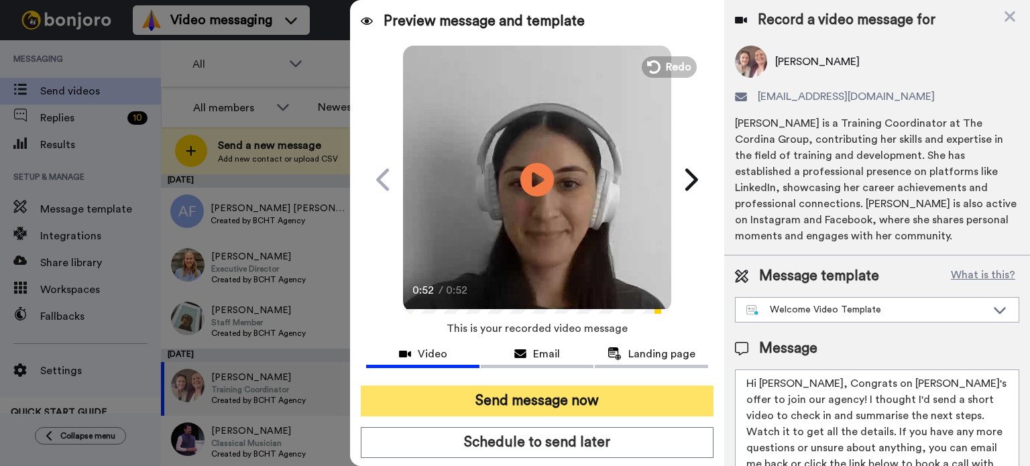
click at [502, 395] on button "Send message now" at bounding box center [537, 401] width 353 height 31
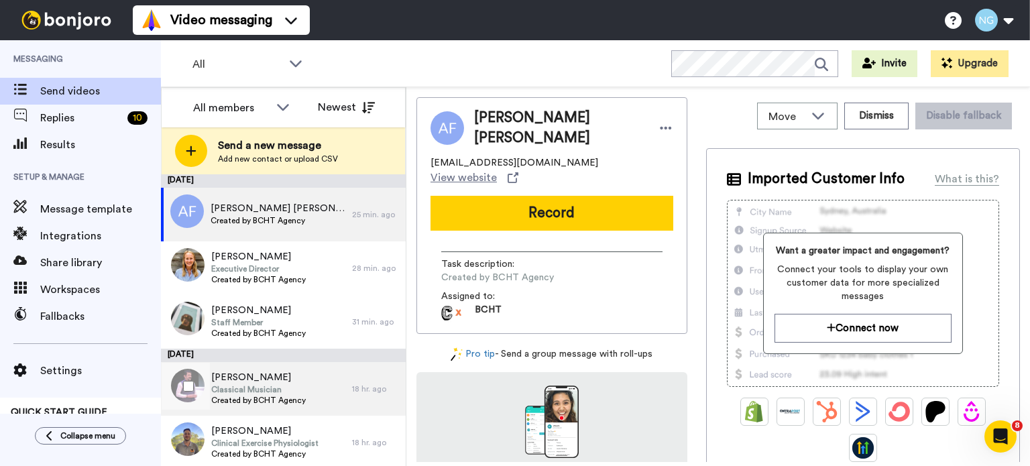
click at [307, 387] on div "[PERSON_NAME] Classical Musician Created by BCHT Agency" at bounding box center [256, 389] width 191 height 54
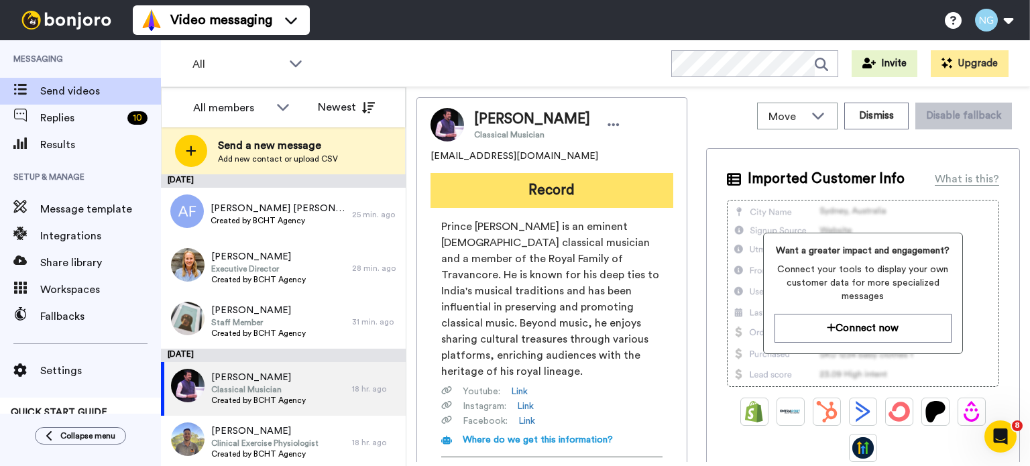
click at [492, 184] on button "Record" at bounding box center [551, 190] width 243 height 35
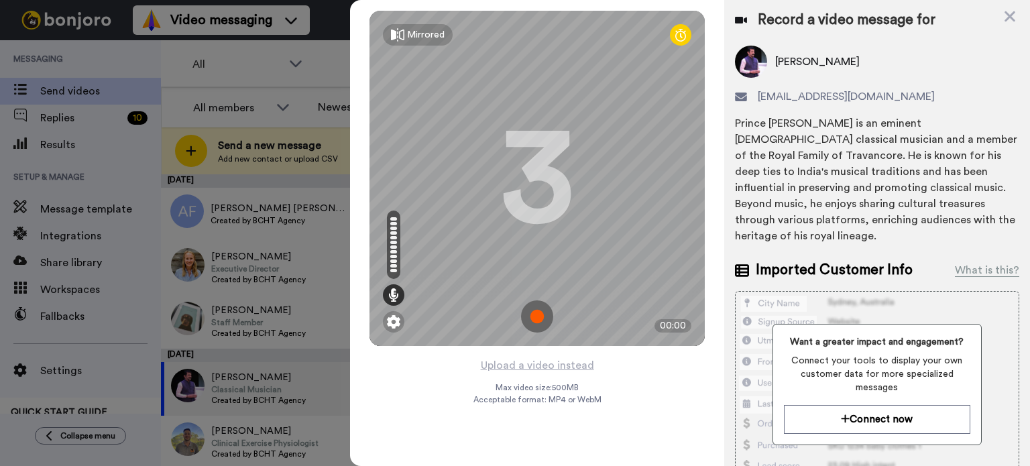
click at [538, 313] on img at bounding box center [537, 316] width 32 height 32
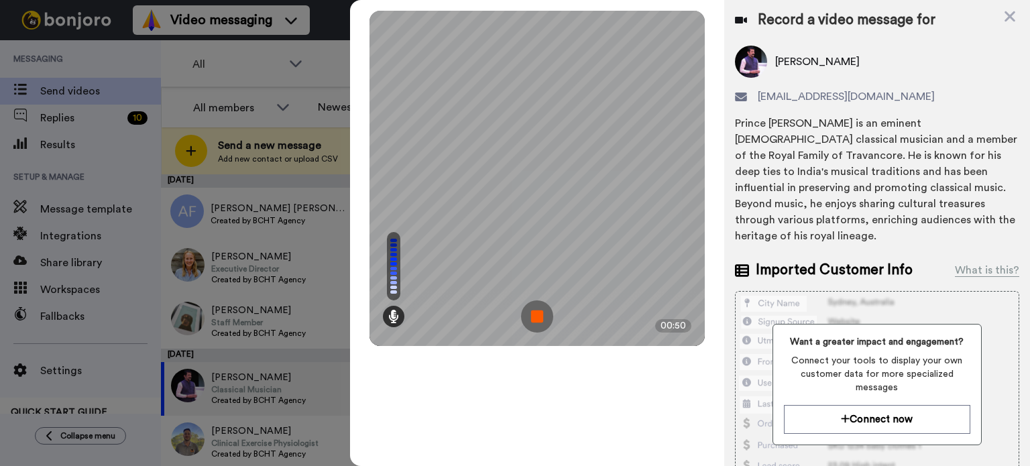
click at [538, 313] on img at bounding box center [537, 316] width 32 height 32
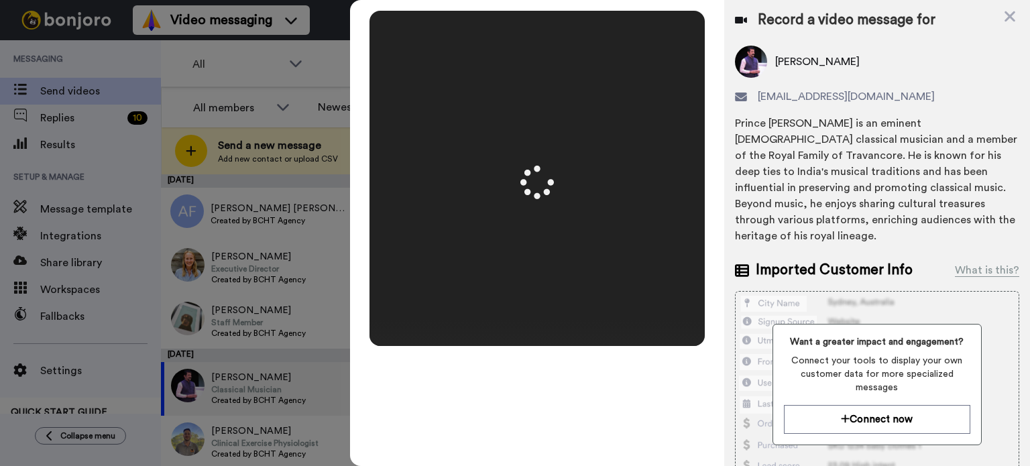
click at [584, 179] on video at bounding box center [537, 178] width 670 height 335
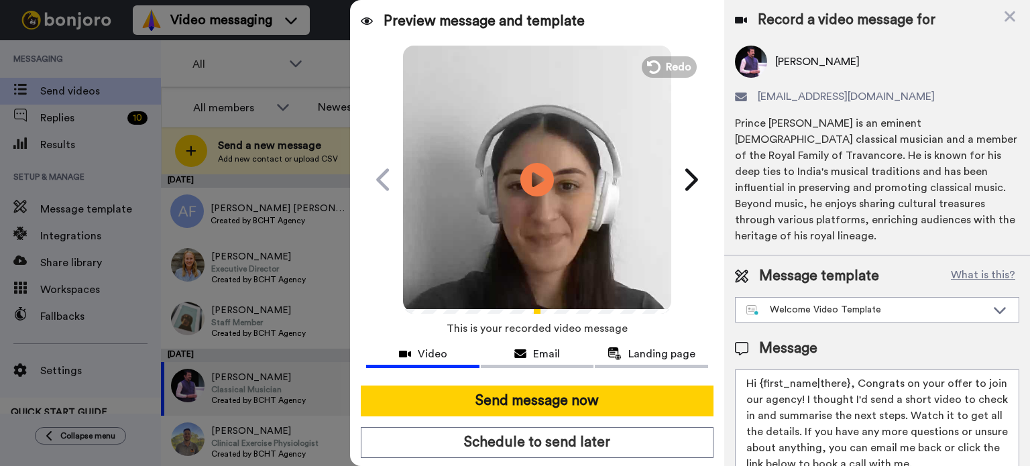
click at [689, 251] on div "Play/Pause" at bounding box center [536, 180] width 335 height 268
click at [586, 235] on video at bounding box center [537, 178] width 268 height 268
drag, startPoint x: 759, startPoint y: 379, endPoint x: 847, endPoint y: 385, distance: 88.7
click at [847, 385] on textarea "Hi {first_name|there}, Congrats on your offer to join our agency! I thought I'd…" at bounding box center [877, 429] width 284 height 121
click at [868, 385] on textarea "Hi Rama, Congrats on your offer to join our agency! I thought I'd send a short …" at bounding box center [877, 429] width 284 height 121
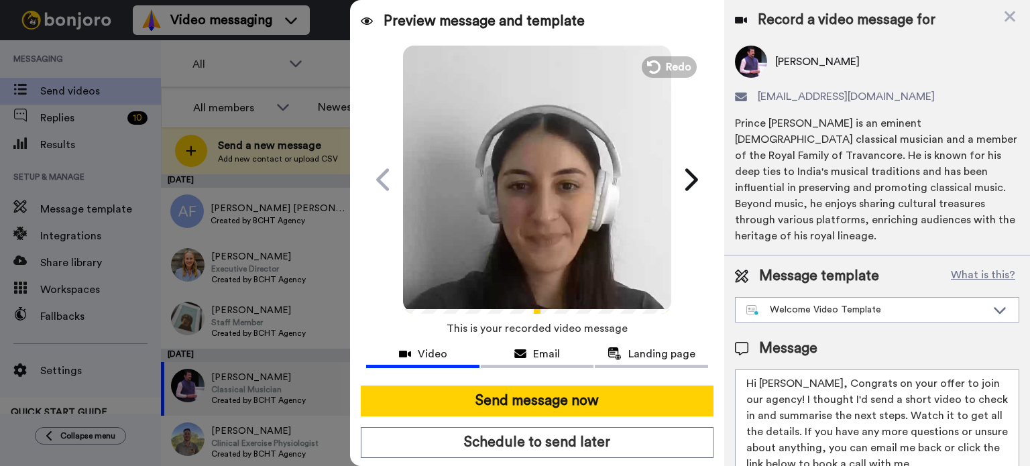
click at [868, 385] on textarea "Hi Rama, Congrats on your offer to join our agency! I thought I'd send a short …" at bounding box center [877, 429] width 284 height 121
type textarea "Hi Rama, Congrats on Mira's offer to join our agency! I thought I'd send a shor…"
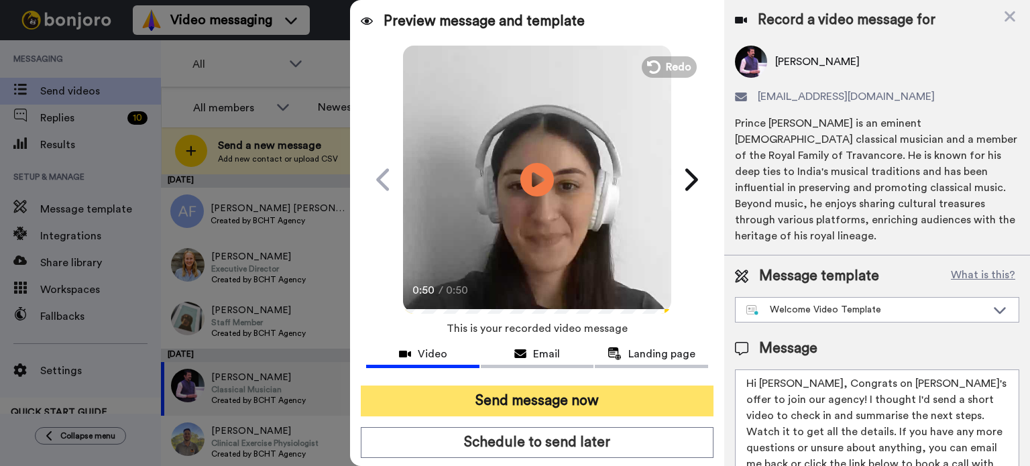
click at [576, 399] on button "Send message now" at bounding box center [537, 401] width 353 height 31
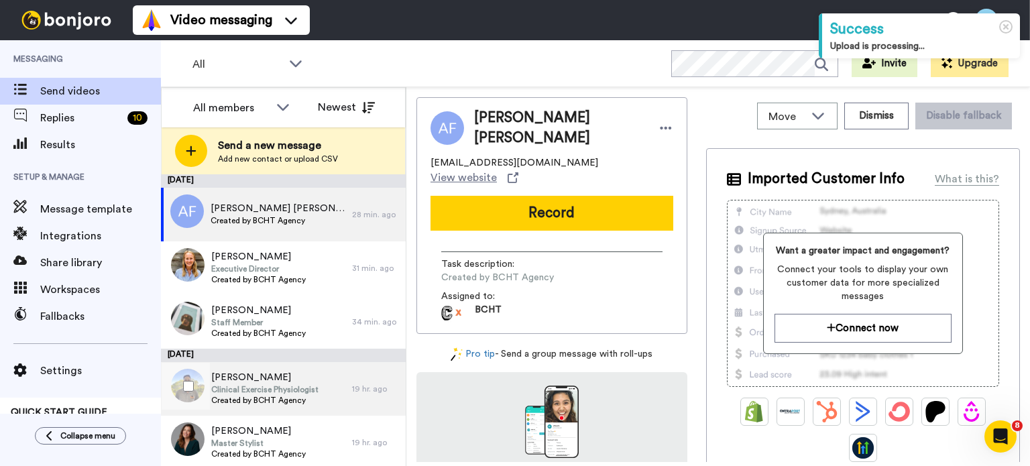
click at [266, 386] on span "Clinical Exercise Physiologist" at bounding box center [264, 389] width 107 height 11
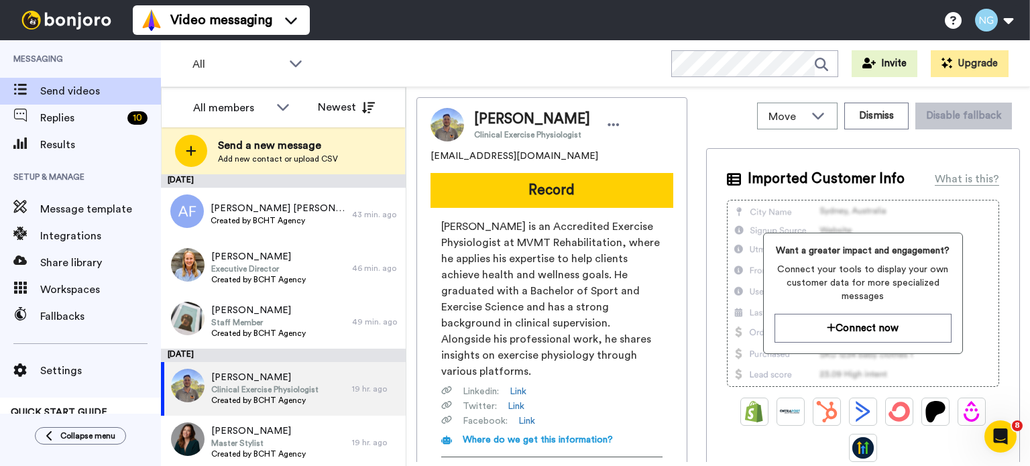
click at [524, 206] on button "Record" at bounding box center [551, 190] width 243 height 35
click at [534, 206] on div at bounding box center [690, 233] width 680 height 466
click at [520, 193] on div at bounding box center [690, 233] width 680 height 466
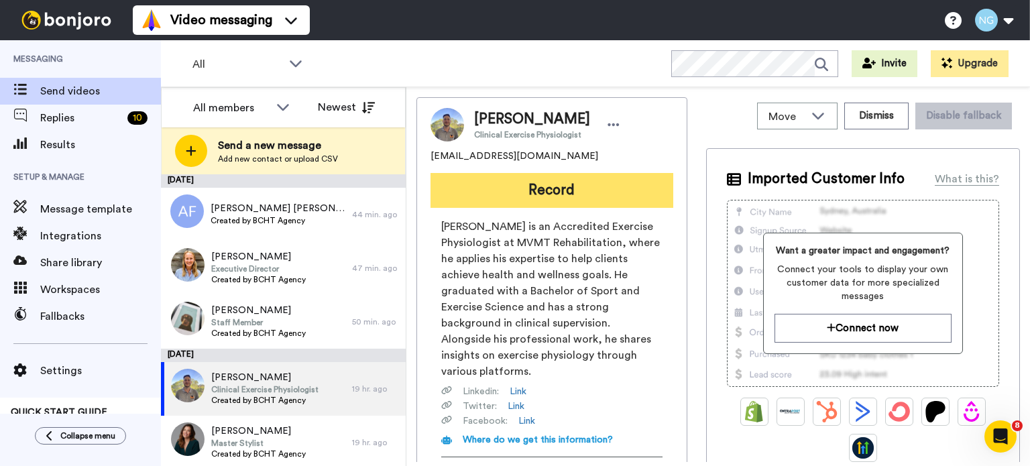
click at [634, 194] on button "Record" at bounding box center [551, 190] width 243 height 35
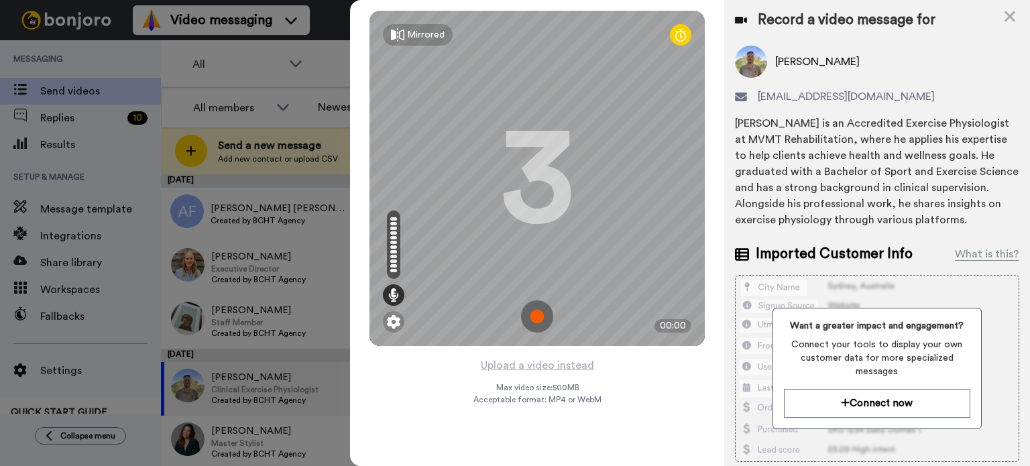
click at [544, 312] on img at bounding box center [537, 316] width 32 height 32
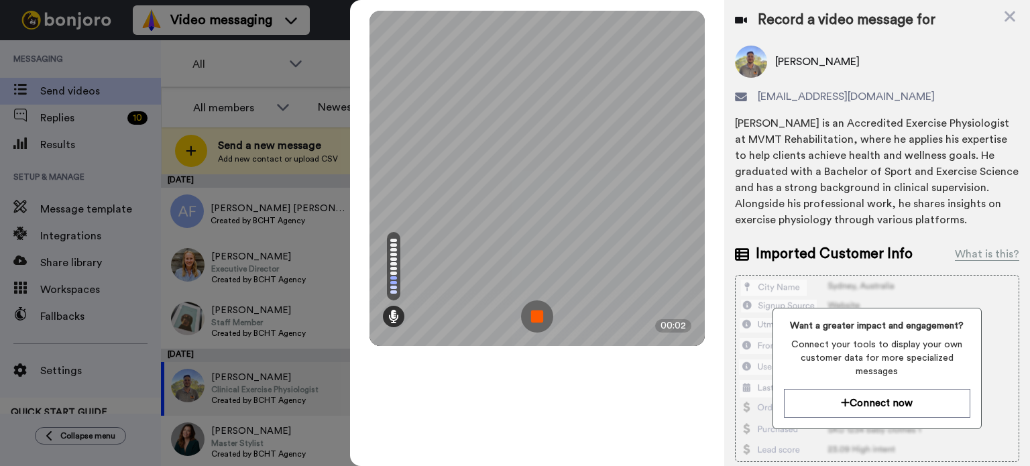
click at [544, 312] on img at bounding box center [537, 316] width 32 height 32
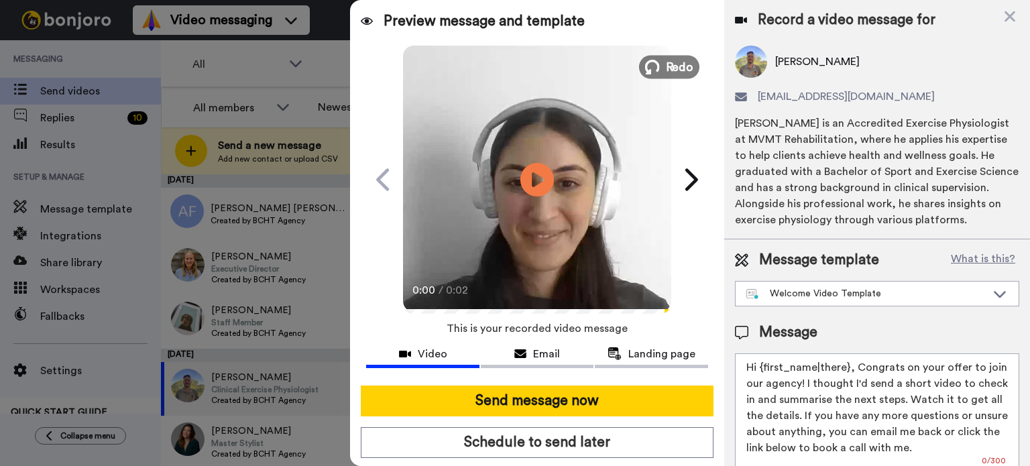
click at [669, 74] on span "Redo" at bounding box center [680, 66] width 28 height 17
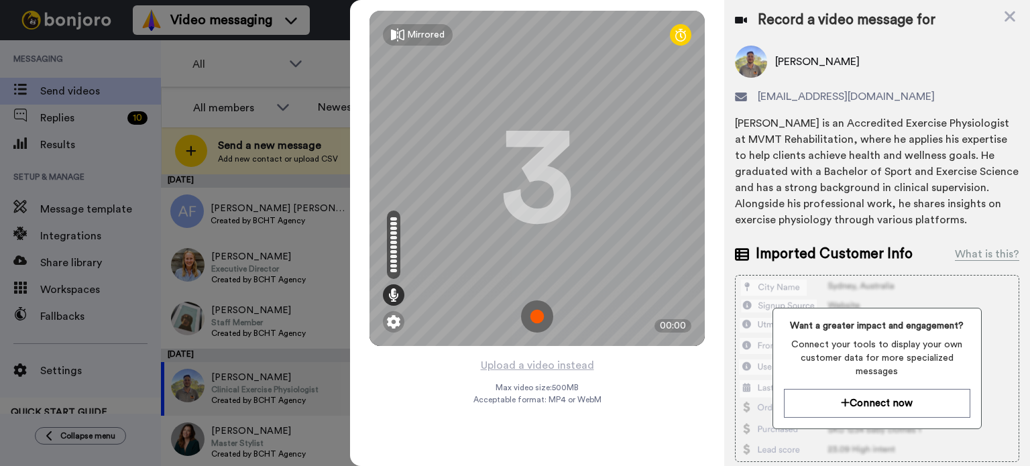
click at [541, 314] on img at bounding box center [537, 316] width 32 height 32
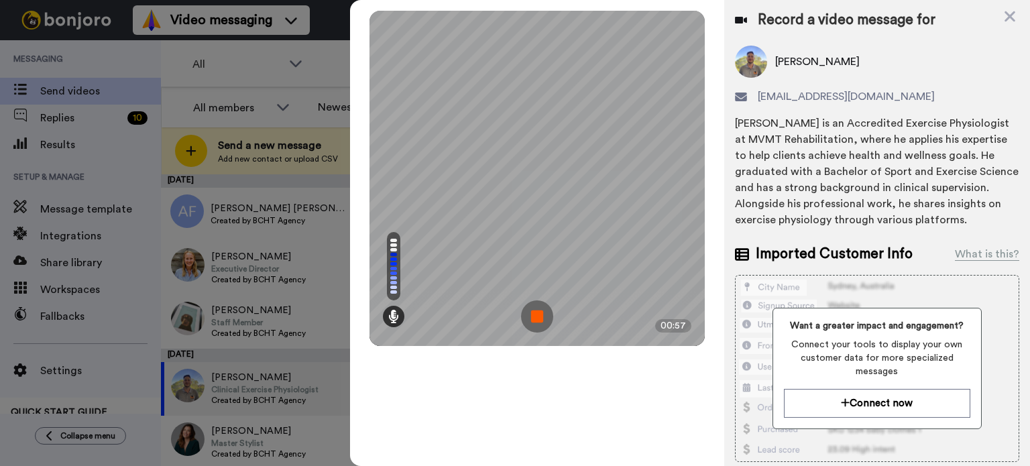
click at [541, 314] on img at bounding box center [537, 316] width 32 height 32
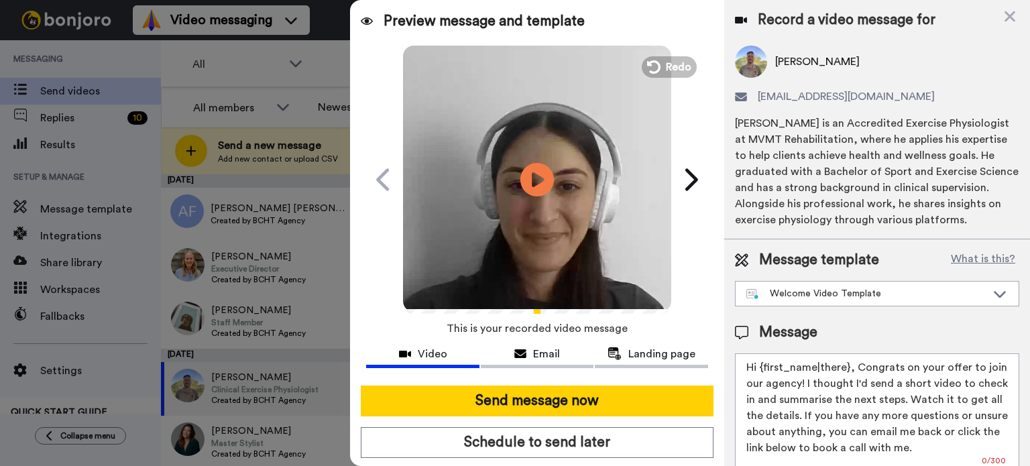
click at [515, 241] on video at bounding box center [537, 178] width 268 height 268
drag, startPoint x: 762, startPoint y: 365, endPoint x: 856, endPoint y: 363, distance: 93.9
click at [856, 363] on textarea "Hi {first_name|there}, Congrats on your offer to join our agency! I thought I'd…" at bounding box center [877, 413] width 284 height 121
click at [856, 363] on textarea "Hi James, Congrats on your offer to join our agency! I thought I'd send a short…" at bounding box center [877, 413] width 284 height 121
click at [861, 364] on textarea "Hi James, Congrats on your offer to join our agency! I thought I'd send a short…" at bounding box center [877, 413] width 284 height 121
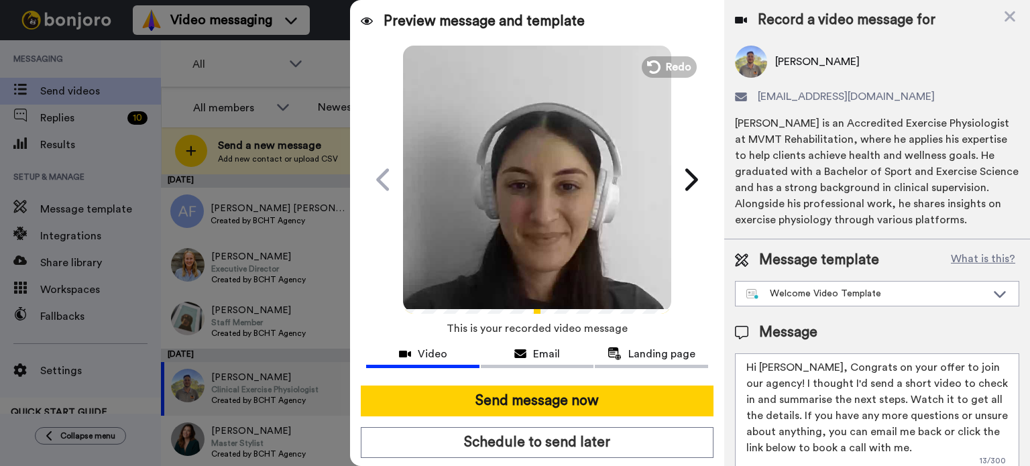
click at [861, 364] on textarea "Hi James, Congrats on your offer to join our agency! I thought I'd send a short…" at bounding box center [877, 413] width 284 height 121
type textarea "Hi James, Congrats on Alaia's offer to join our agency! I thought I'd send a sh…"
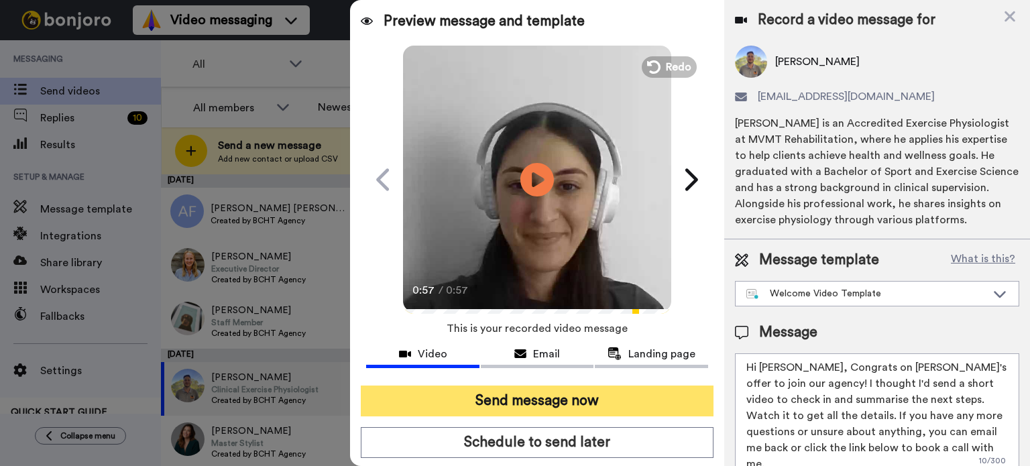
click at [593, 398] on button "Send message now" at bounding box center [537, 401] width 353 height 31
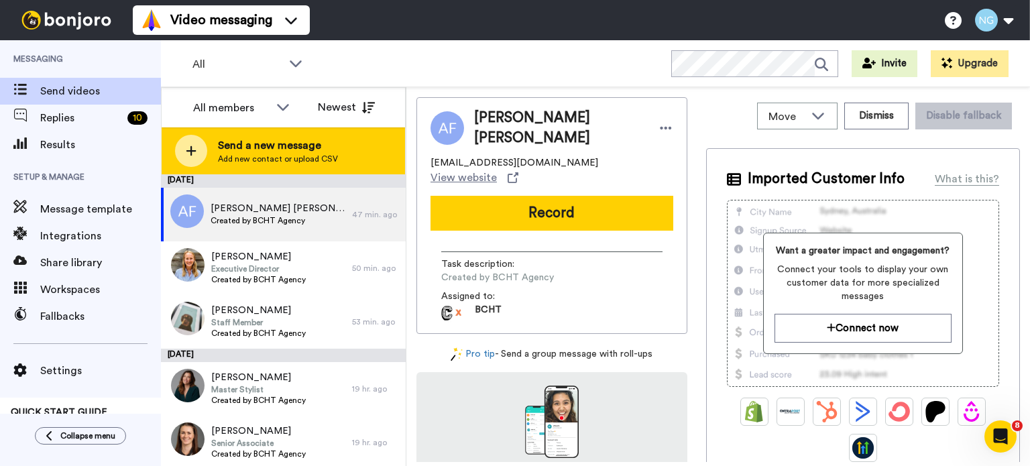
click at [266, 149] on span "Send a new message" at bounding box center [278, 145] width 120 height 16
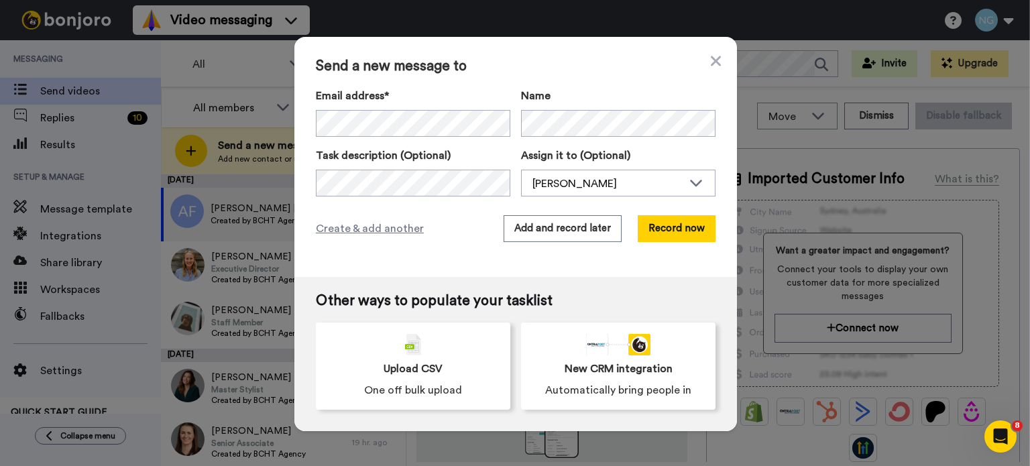
click at [725, 77] on div "Send a new message to Email address* [PERSON_NAME] <[EMAIL_ADDRESS][DOMAIN_NAME…" at bounding box center [515, 157] width 443 height 240
click at [725, 76] on div "Send a new message to Email address* [PERSON_NAME] <[EMAIL_ADDRESS][DOMAIN_NAME…" at bounding box center [515, 157] width 443 height 240
click at [724, 74] on div "Send a new message to Email address* [PERSON_NAME] <[EMAIL_ADDRESS][DOMAIN_NAME…" at bounding box center [515, 157] width 443 height 240
click at [705, 51] on div "Send a new message to Email address* Kristy McMahon <kdmcmahon5@outlook.com> Al…" at bounding box center [515, 157] width 443 height 240
click at [711, 56] on icon at bounding box center [716, 61] width 10 height 16
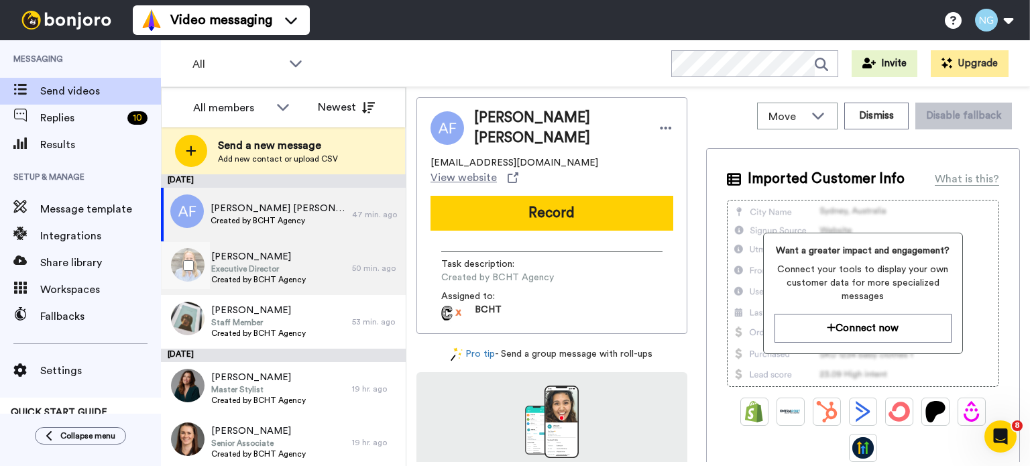
click at [330, 264] on div "Kristin Schulz Executive Director Created by BCHT Agency" at bounding box center [256, 268] width 191 height 54
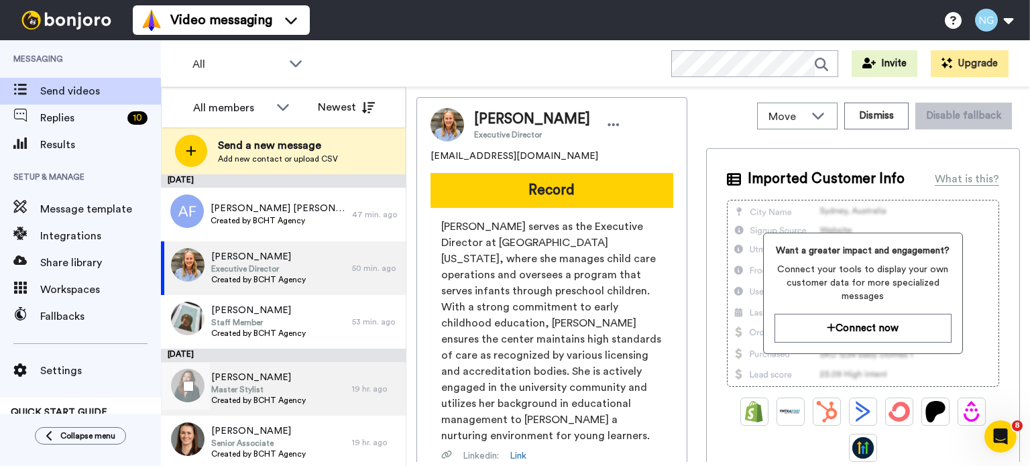
click at [290, 386] on span "Master Stylist" at bounding box center [258, 389] width 95 height 11
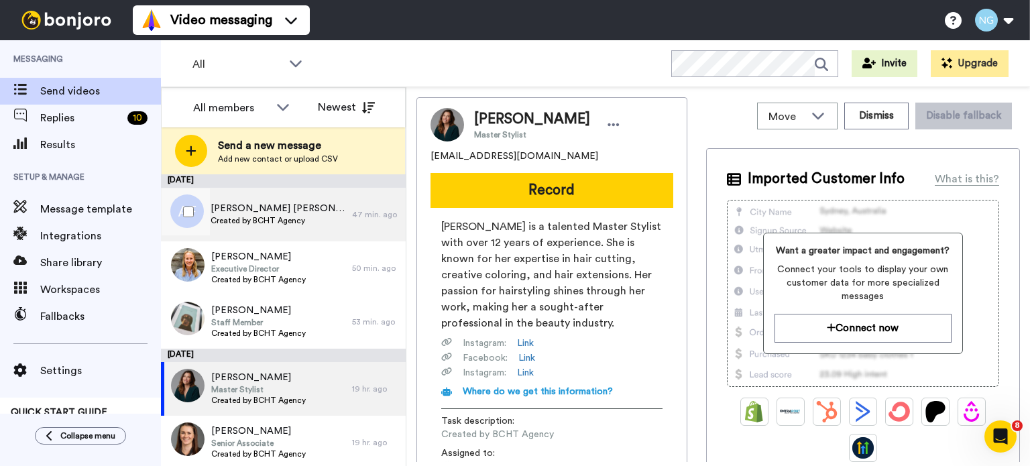
click at [246, 226] on div "Alexandra Fraser Clark Created by BCHT Agency" at bounding box center [278, 214] width 135 height 25
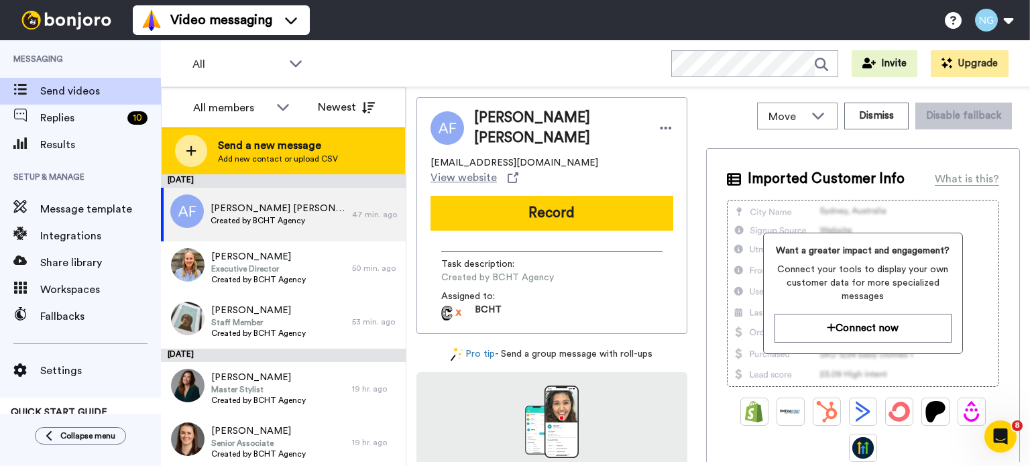
click at [211, 141] on div "Send a new message Add new contact or upload CSV" at bounding box center [283, 150] width 243 height 47
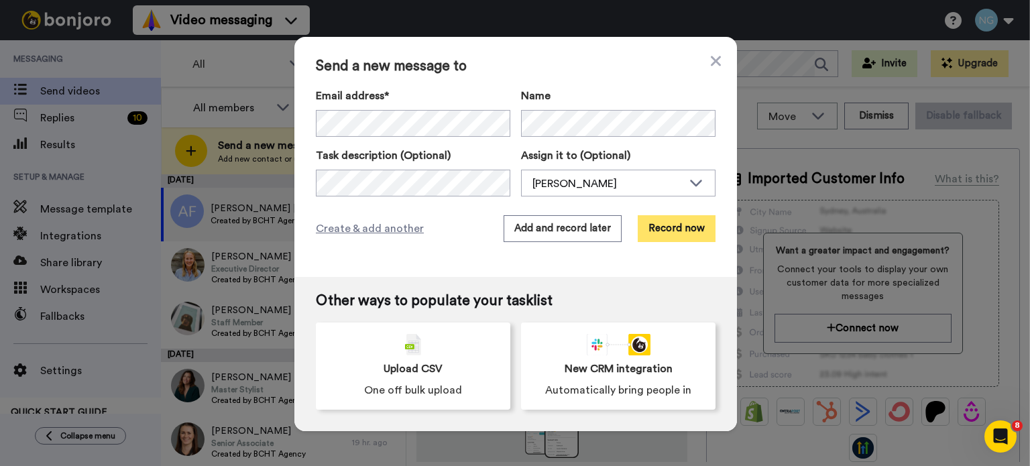
click at [668, 221] on button "Record now" at bounding box center [677, 228] width 78 height 27
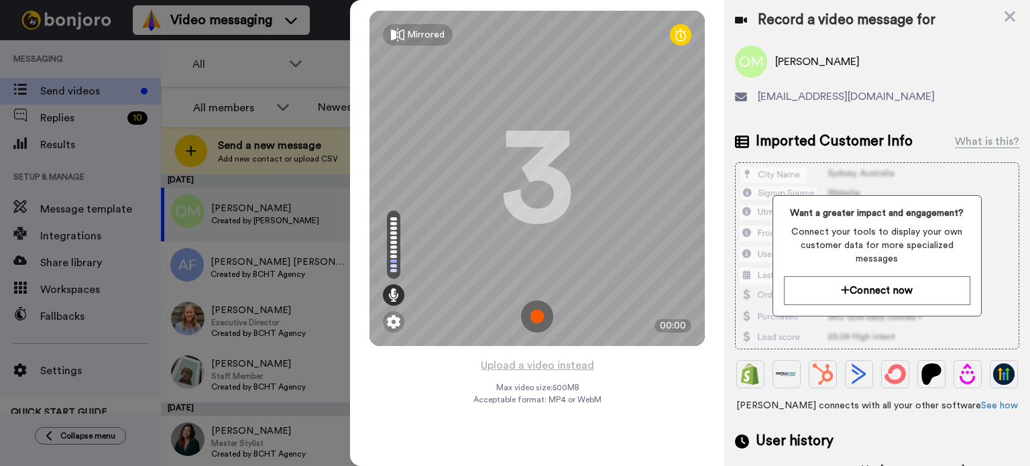
click at [534, 324] on img at bounding box center [537, 316] width 32 height 32
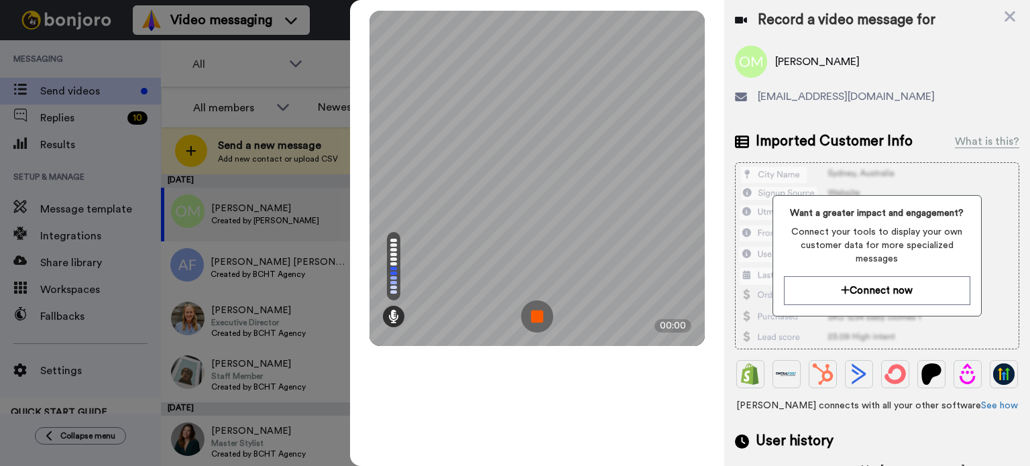
click at [537, 320] on img at bounding box center [537, 316] width 32 height 32
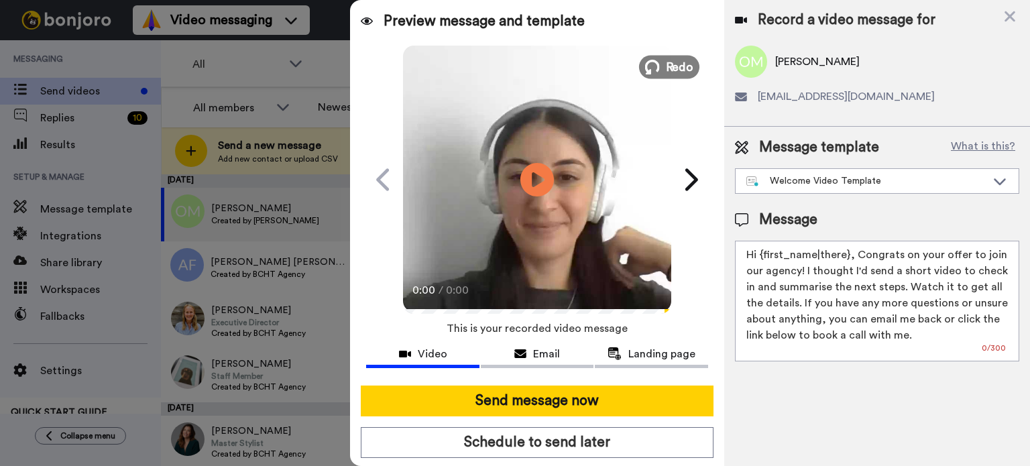
click at [679, 62] on span "Redo" at bounding box center [680, 66] width 28 height 17
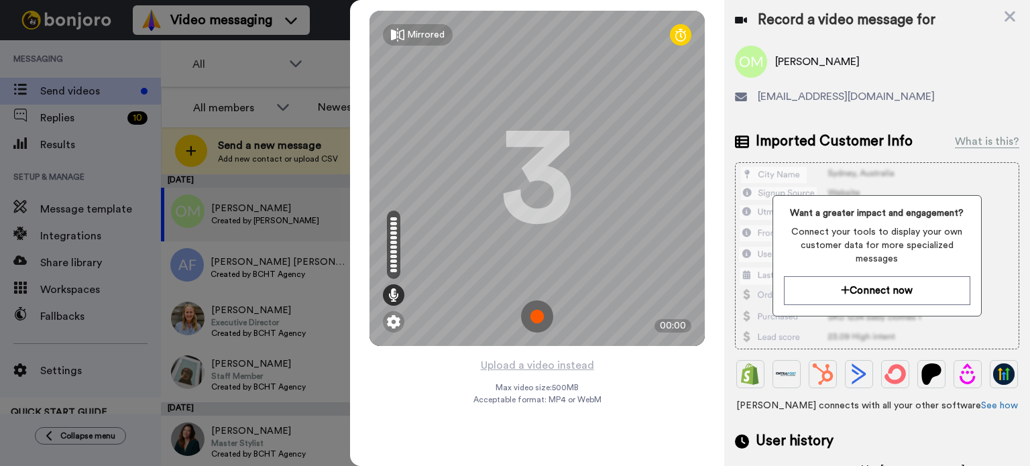
click at [532, 317] on img at bounding box center [537, 316] width 32 height 32
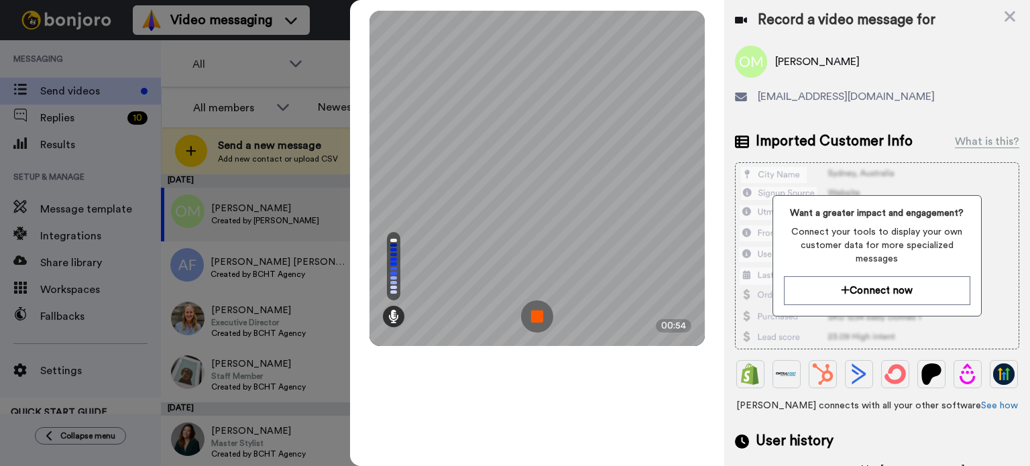
click at [532, 317] on img at bounding box center [537, 316] width 32 height 32
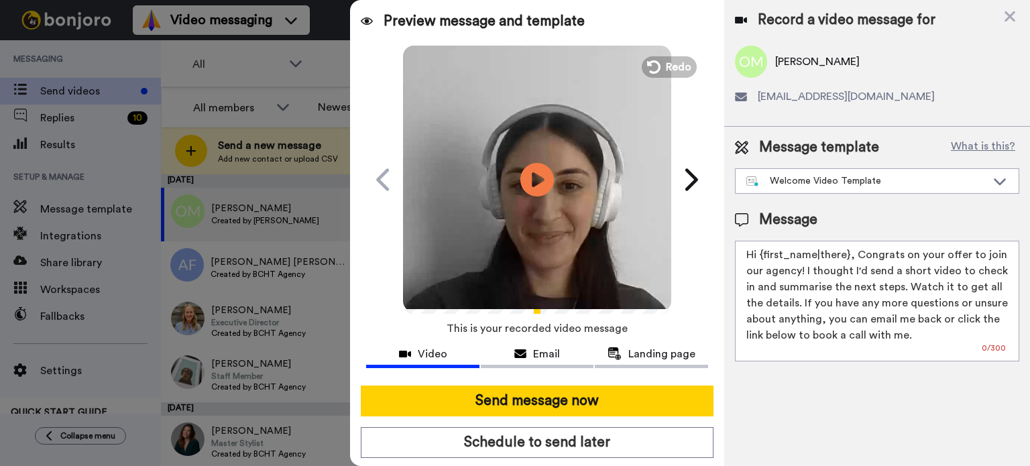
click at [575, 181] on video at bounding box center [537, 178] width 268 height 268
drag, startPoint x: 760, startPoint y: 253, endPoint x: 852, endPoint y: 249, distance: 91.9
click at [852, 249] on textarea "Hi {first_name|there}, Congrats on your offer to join our agency! I thought I'd…" at bounding box center [877, 301] width 284 height 121
drag, startPoint x: 760, startPoint y: 256, endPoint x: 853, endPoint y: 259, distance: 93.3
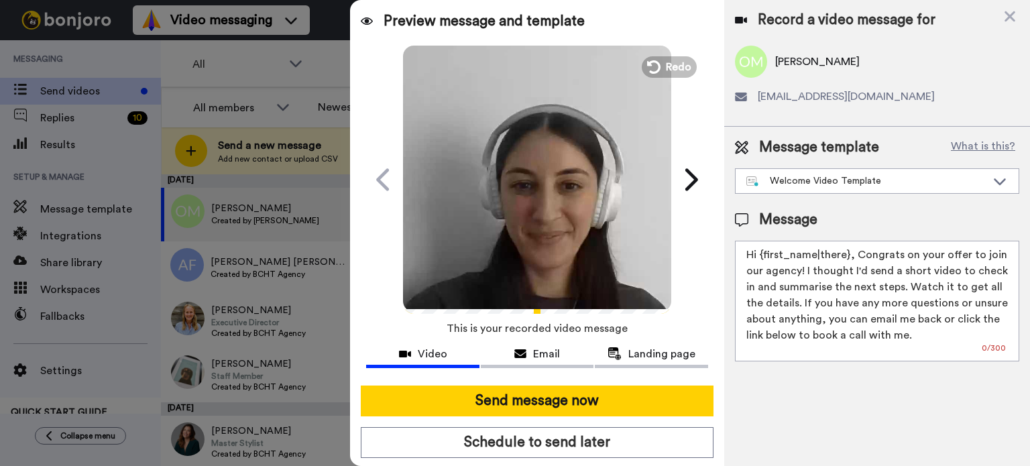
click at [853, 259] on textarea "Hi {first_name|there}, Congrats on your offer to join our agency! I thought I'd…" at bounding box center [877, 301] width 284 height 121
click at [859, 259] on textarea "Hi Olivia, Congrats on your offer to join our agency! I thought I'd send a shor…" at bounding box center [877, 301] width 284 height 121
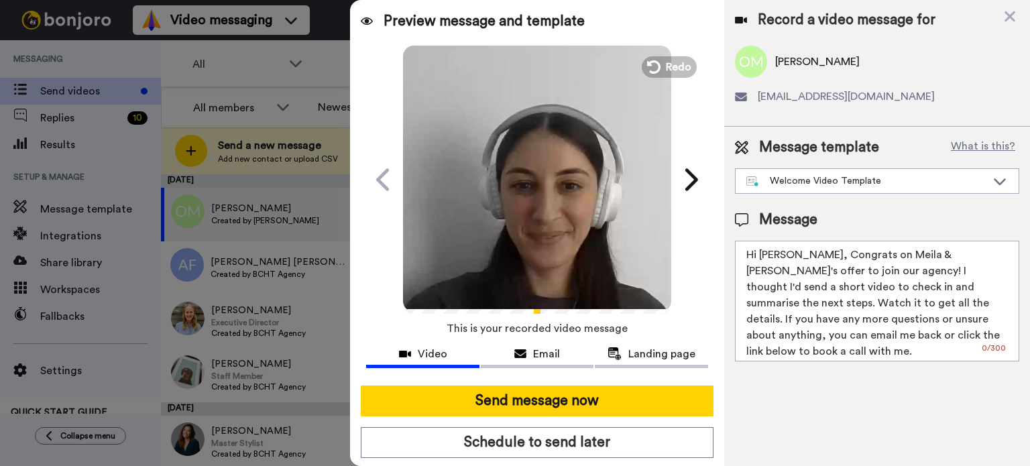
type textarea "Hi Olivia, Congrats on Meila & Charli's offer to join our agency! I thought I'd…"
drag, startPoint x: 857, startPoint y: 254, endPoint x: 923, endPoint y: 259, distance: 65.9
click at [923, 259] on textarea "Hi Olivia, Congrats on Meila & Charli's offer to join our agency! I thought I'd…" at bounding box center [877, 301] width 284 height 121
click at [844, 296] on textarea "Hi Olivia, Congrats on Meila & Charli's offer to join our agency! I thought I'd…" at bounding box center [877, 301] width 284 height 121
click at [547, 255] on video at bounding box center [537, 178] width 268 height 268
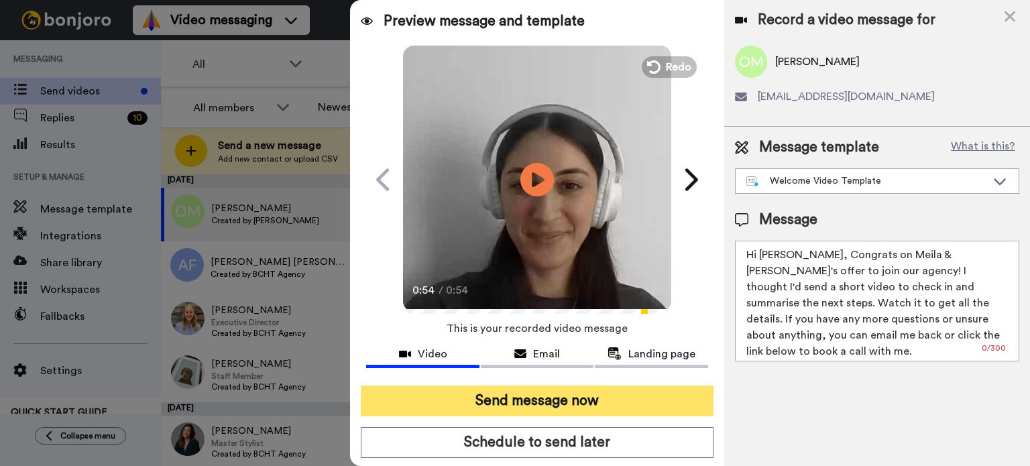
click at [613, 407] on button "Send message now" at bounding box center [537, 401] width 353 height 31
